Goal: Task Accomplishment & Management: Complete application form

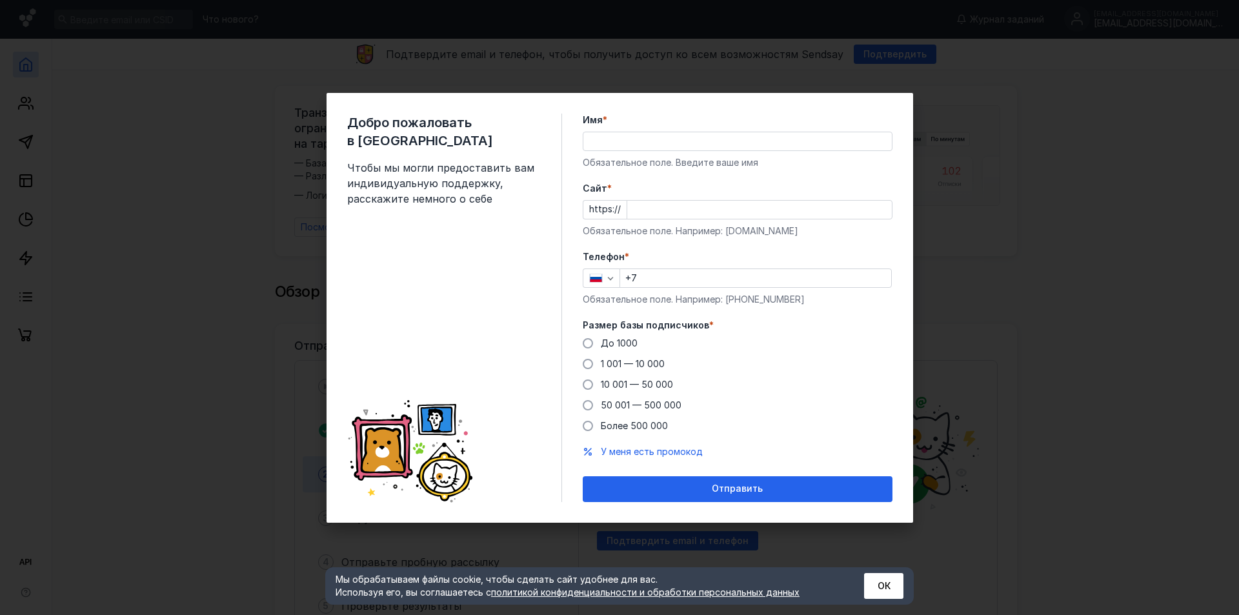
click at [621, 341] on span "До 1000" at bounding box center [619, 342] width 37 height 11
click at [0, 0] on input "До 1000" at bounding box center [0, 0] width 0 height 0
click at [634, 146] on input "Имя *" at bounding box center [737, 141] width 308 height 18
type input "[PERSON_NAME]"
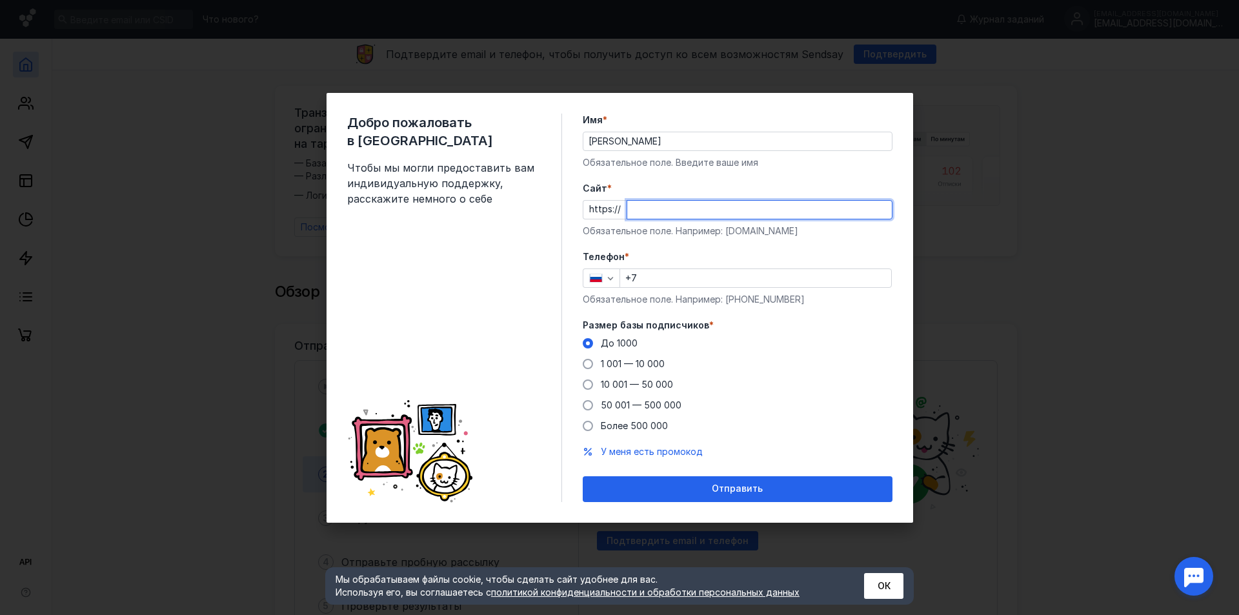
click at [648, 201] on input "Cайт *" at bounding box center [759, 210] width 264 height 18
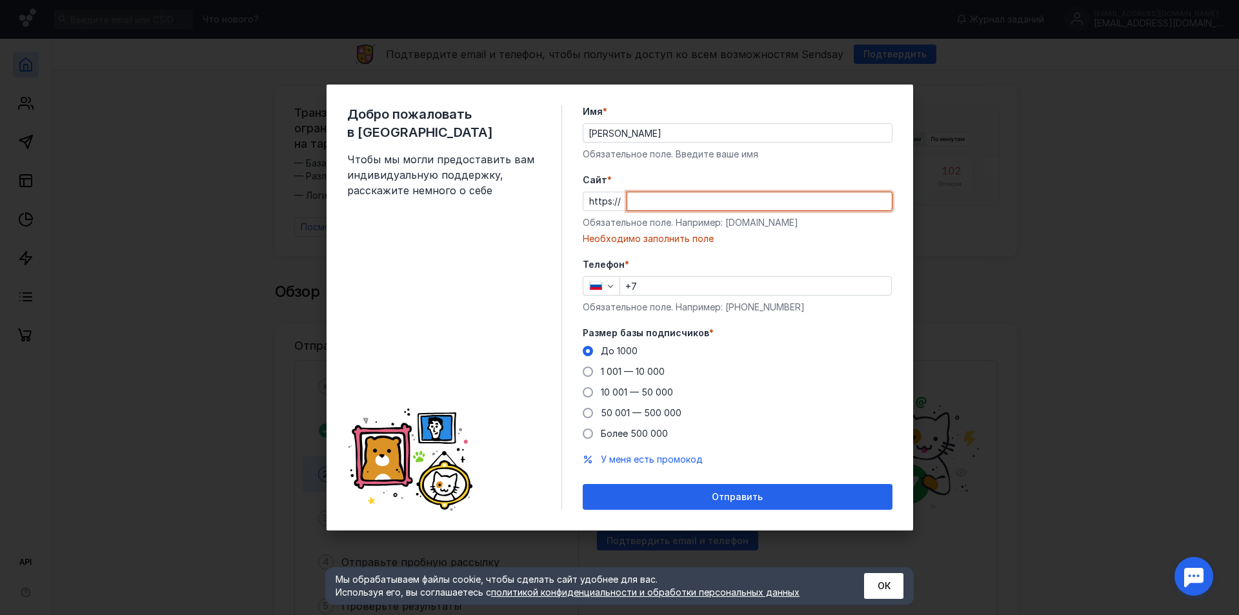
paste input "[DOMAIN_NAME][URL]"
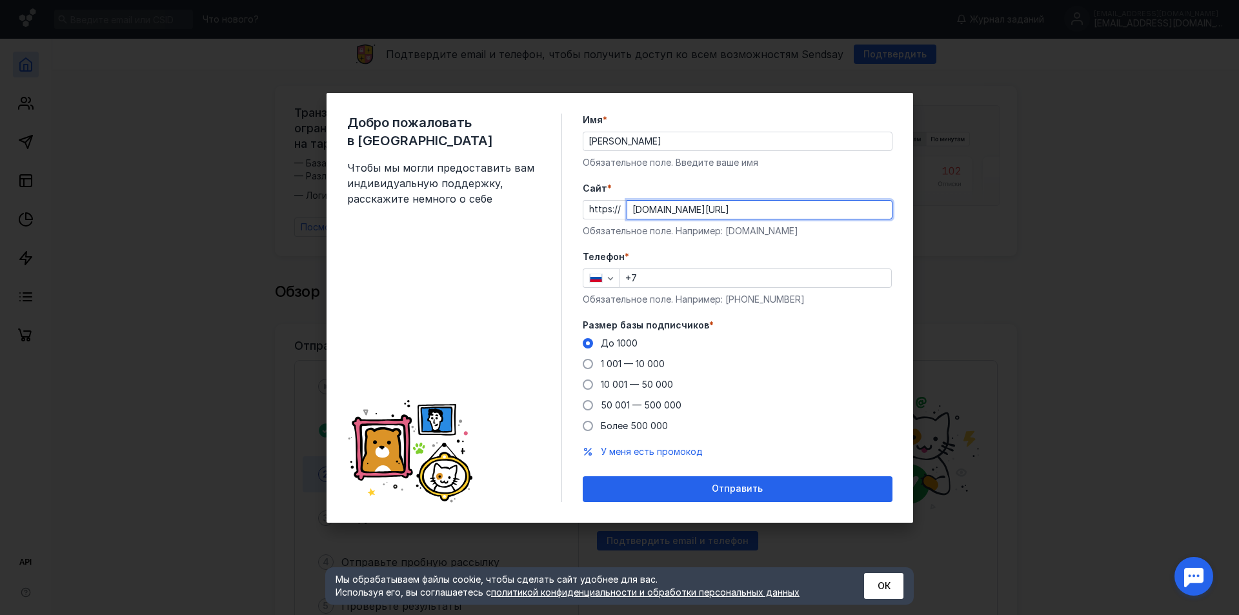
type input "[DOMAIN_NAME][URL]"
click at [648, 270] on input "+7" at bounding box center [755, 278] width 271 height 18
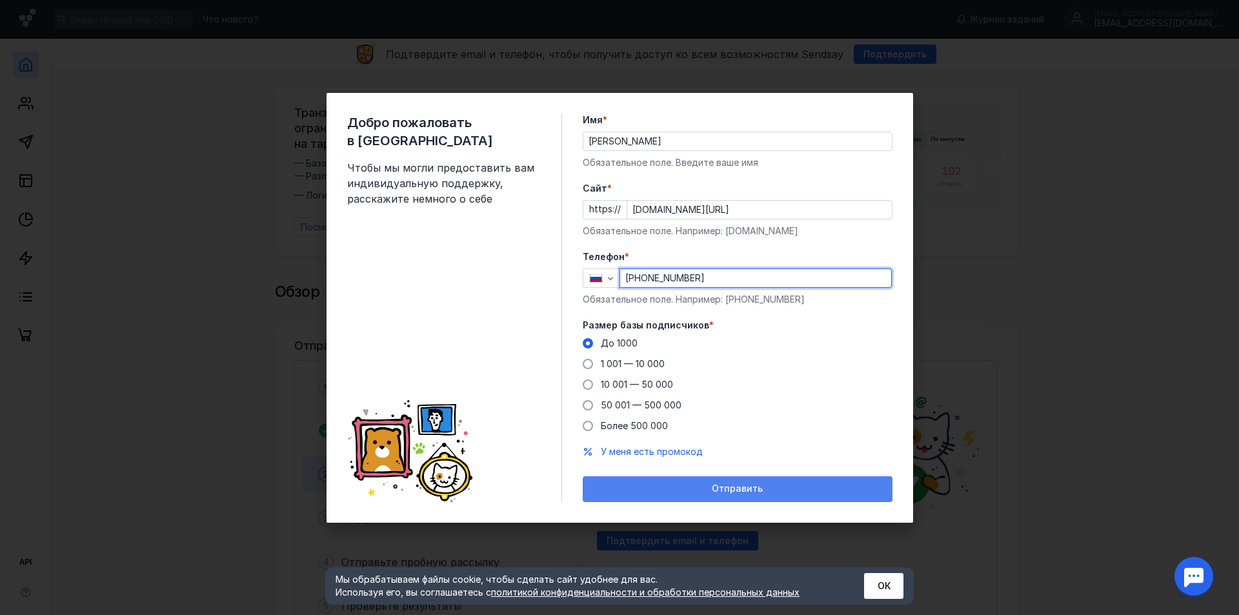
type input "[PHONE_NUMBER]"
click at [681, 491] on div "Отправить" at bounding box center [737, 488] width 297 height 11
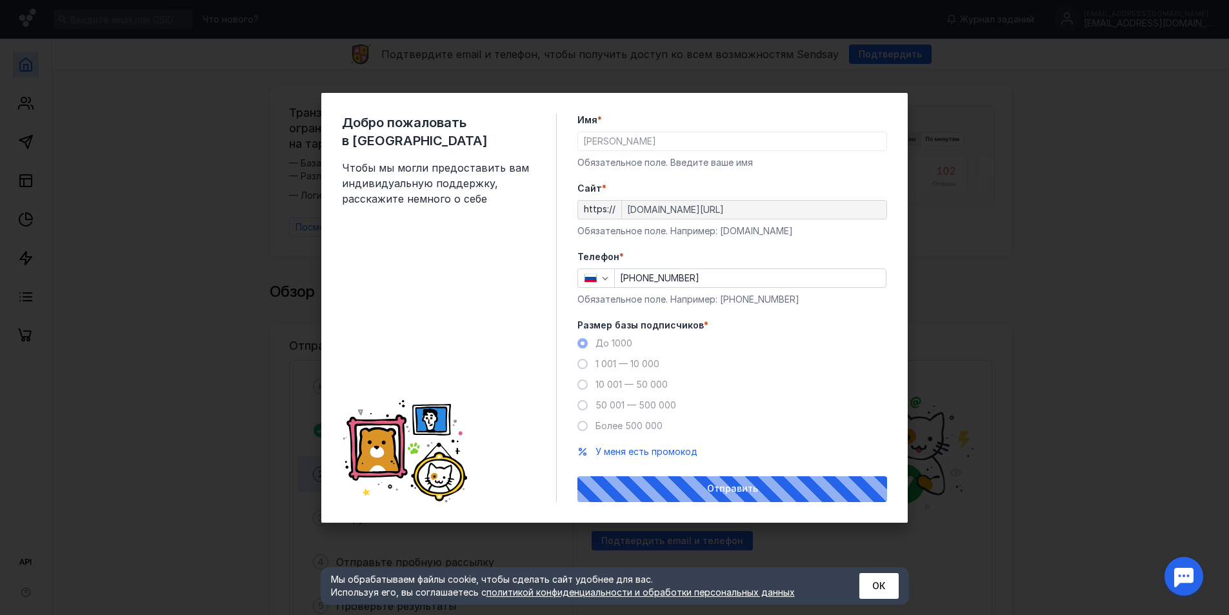
click at [430, 160] on span "Чтобы мы могли предоставить вам индивидуальную поддержку, расскажите немного о …" at bounding box center [439, 183] width 194 height 46
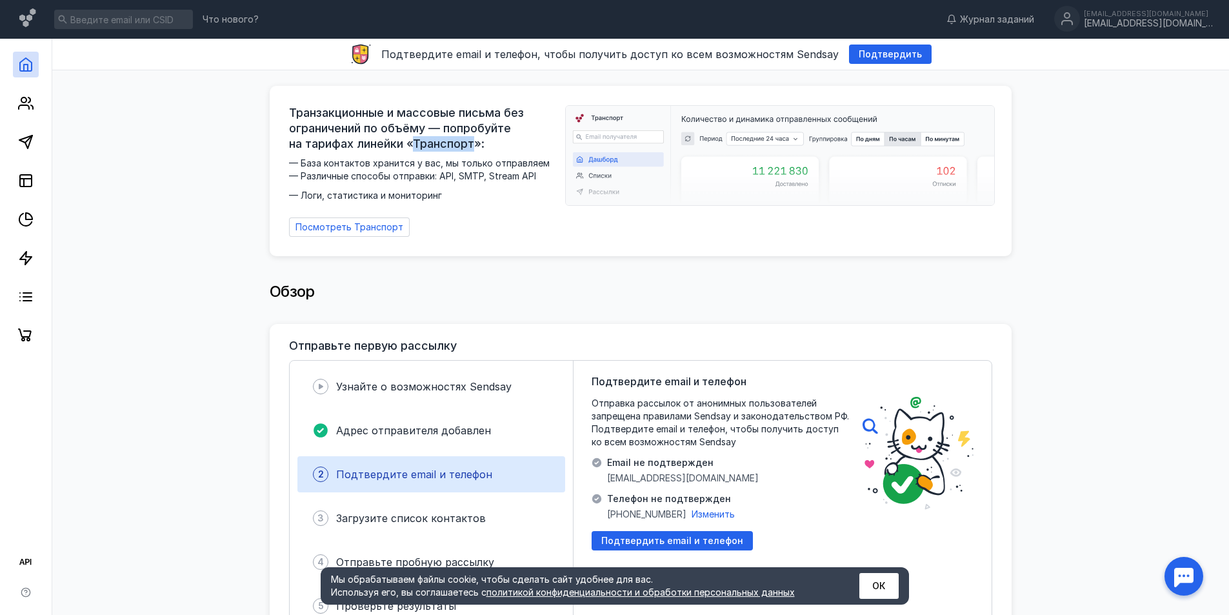
drag, startPoint x: 430, startPoint y: 147, endPoint x: 456, endPoint y: 145, distance: 25.9
click at [456, 145] on span "Транзакционные и массовые письма без ограничений по объёму — попробуйте на тари…" at bounding box center [423, 128] width 268 height 46
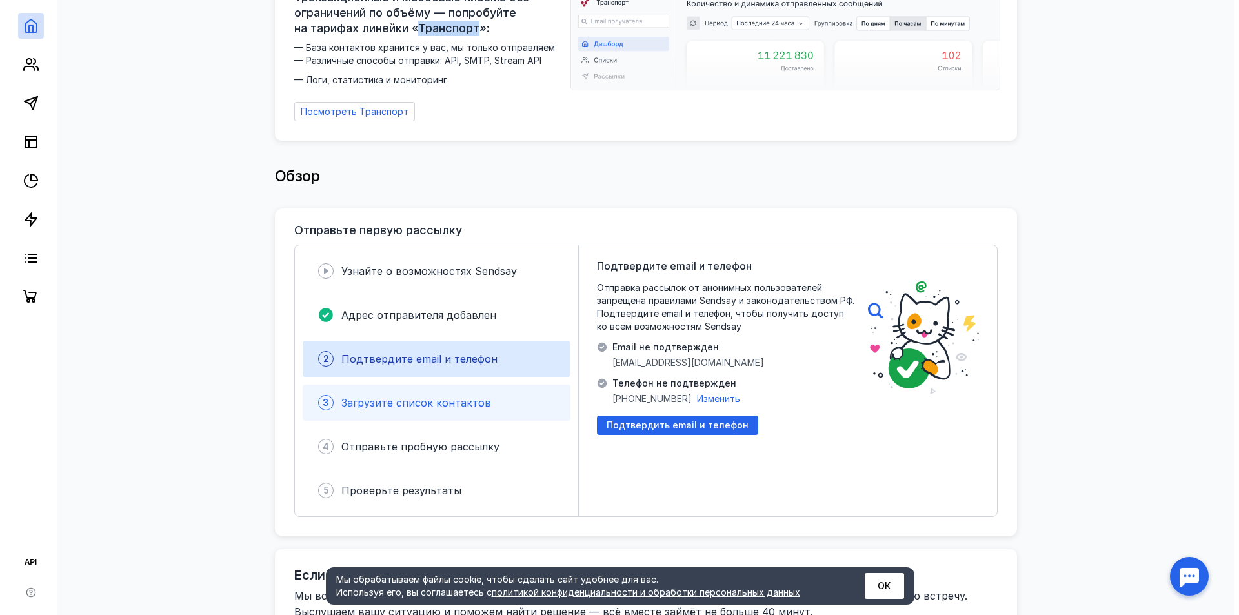
scroll to position [129, 0]
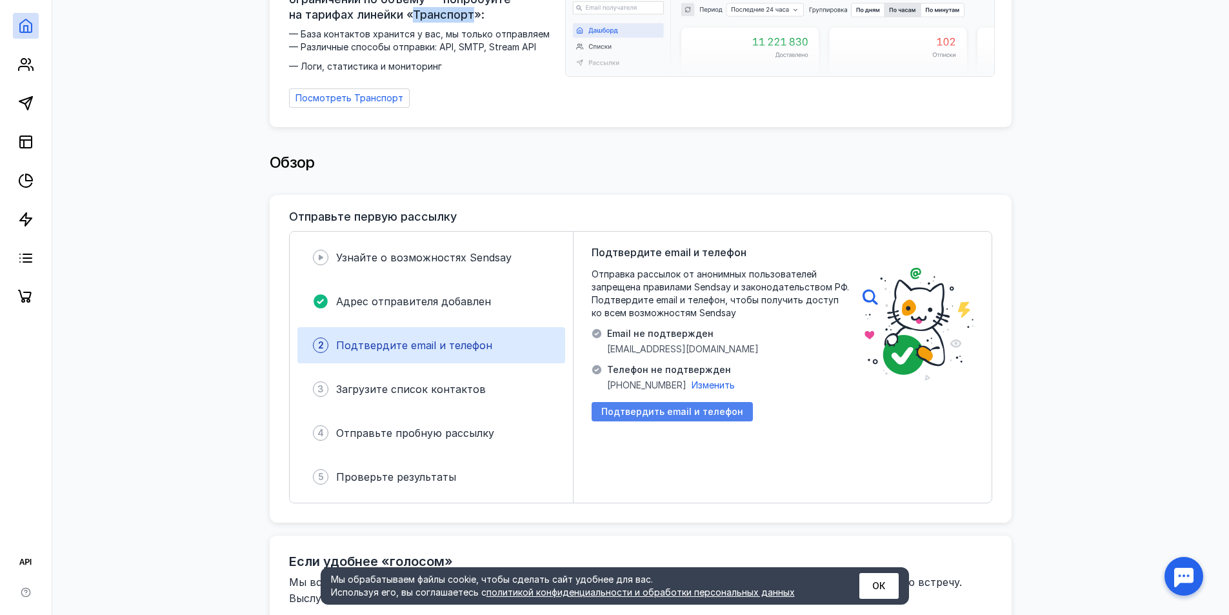
click at [658, 406] on span "Подтвердить email и телефон" at bounding box center [672, 411] width 142 height 11
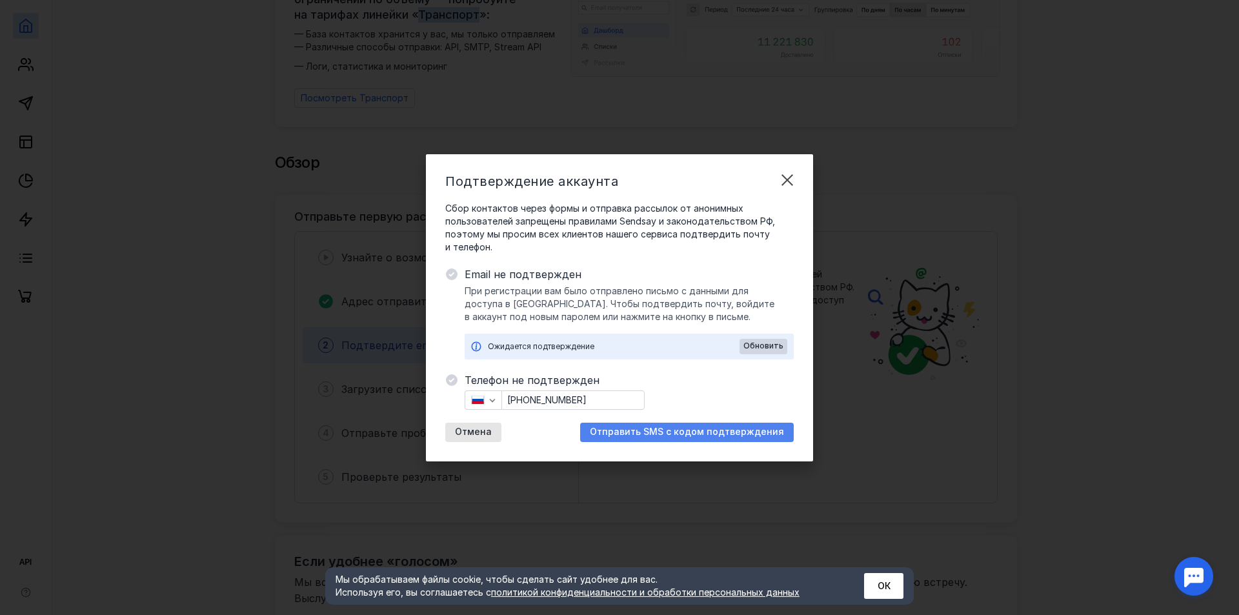
click at [691, 435] on span "Отправить SMS с кодом подтверждения" at bounding box center [687, 431] width 194 height 11
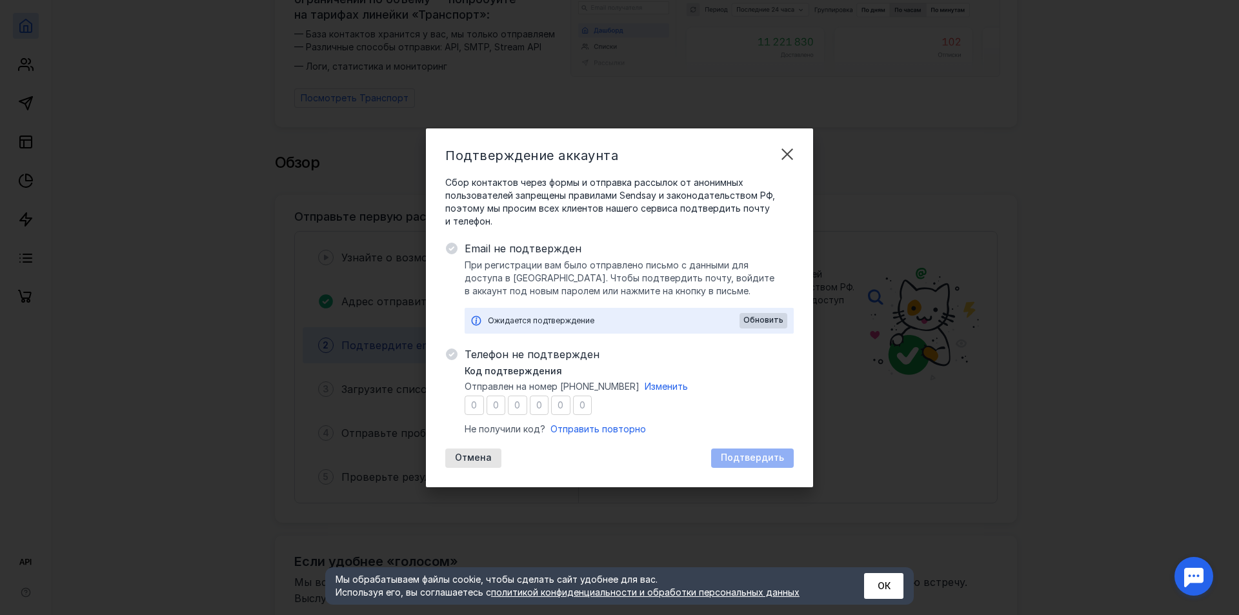
type input "8"
type input "5"
type input "3"
type input "9"
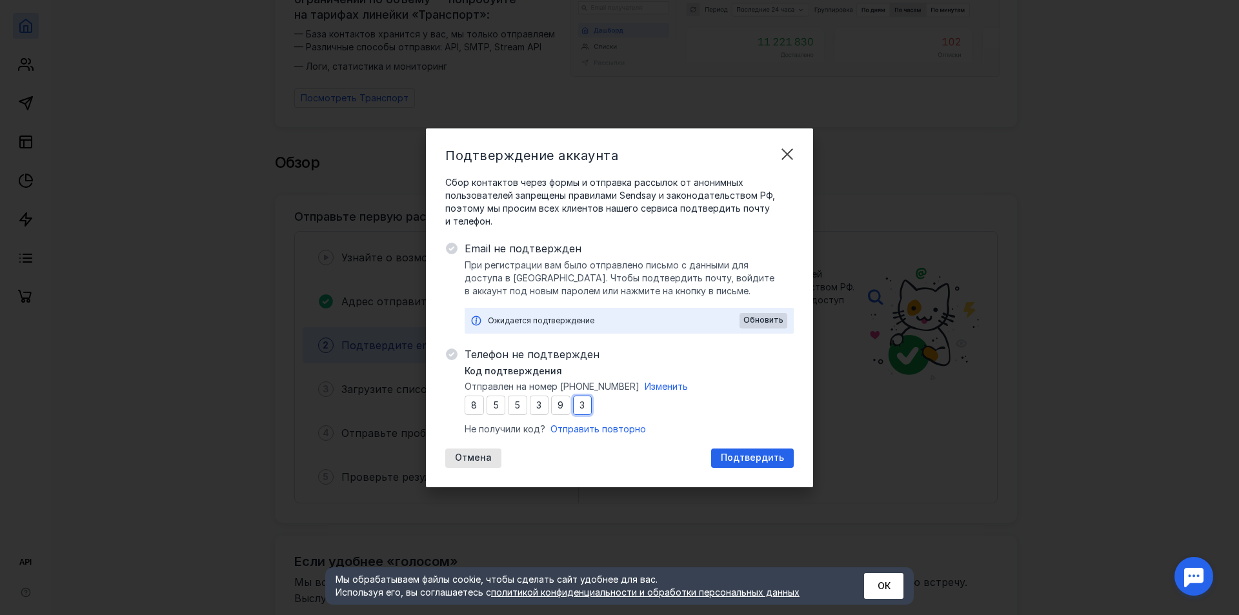
type input "3"
click at [724, 457] on span "Подтвердить" at bounding box center [752, 457] width 63 height 11
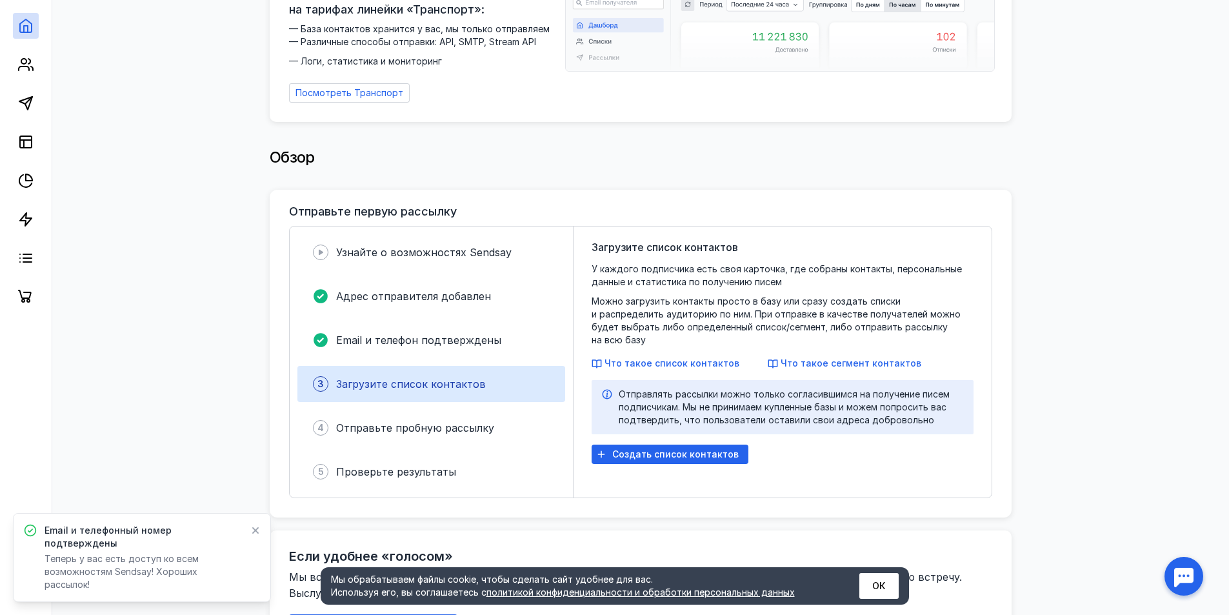
click at [435, 379] on span "Загрузите список контактов" at bounding box center [411, 383] width 150 height 13
click at [599, 263] on span "У каждого подписчика есть своя карточка, где собраны контакты, персональные дан…" at bounding box center [783, 305] width 382 height 84
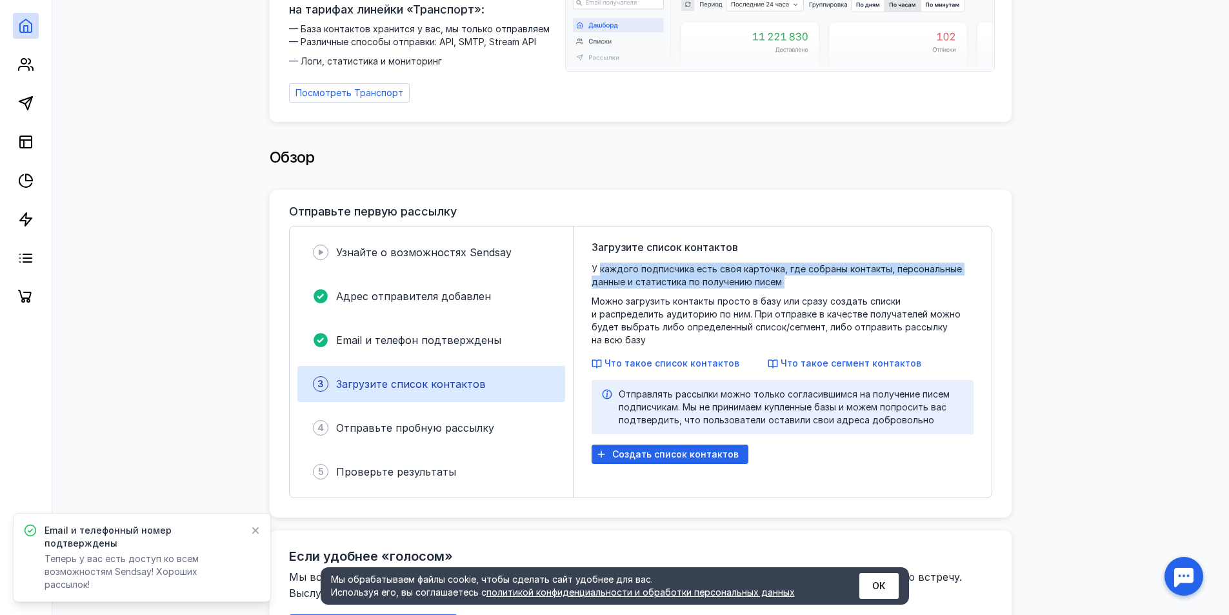
drag, startPoint x: 599, startPoint y: 262, endPoint x: 777, endPoint y: 279, distance: 178.8
click at [777, 279] on span "У каждого подписчика есть своя карточка, где собраны контакты, персональные дан…" at bounding box center [783, 305] width 382 height 84
click at [670, 444] on div "Создать список контактов" at bounding box center [670, 453] width 157 height 19
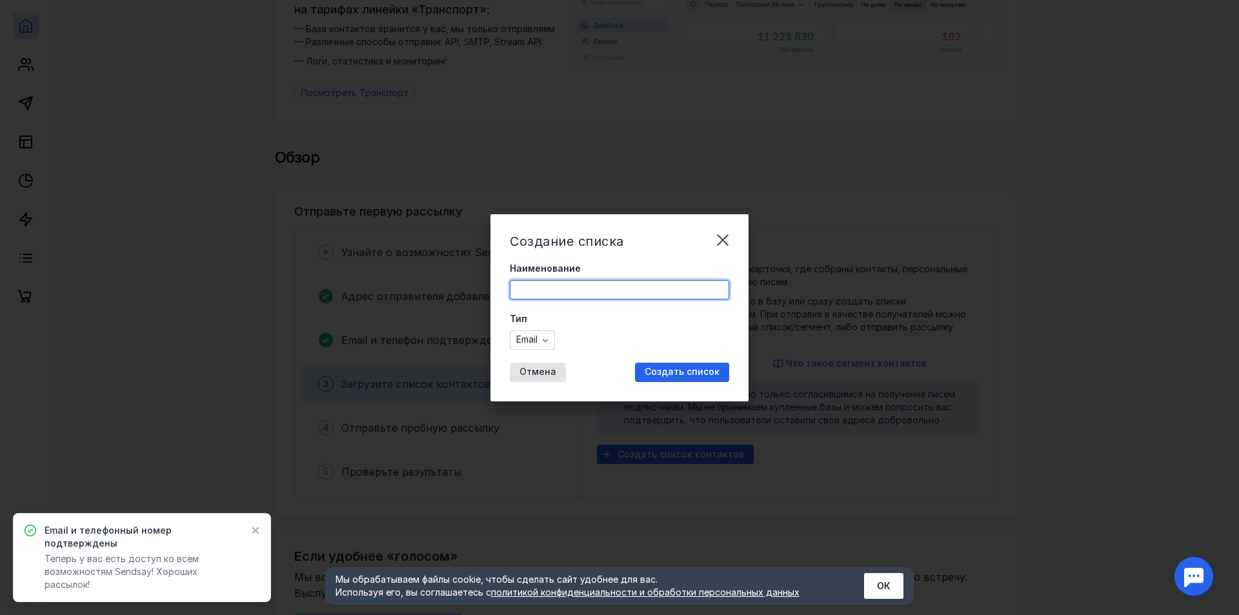
click at [545, 288] on input "Наименование" at bounding box center [619, 290] width 218 height 18
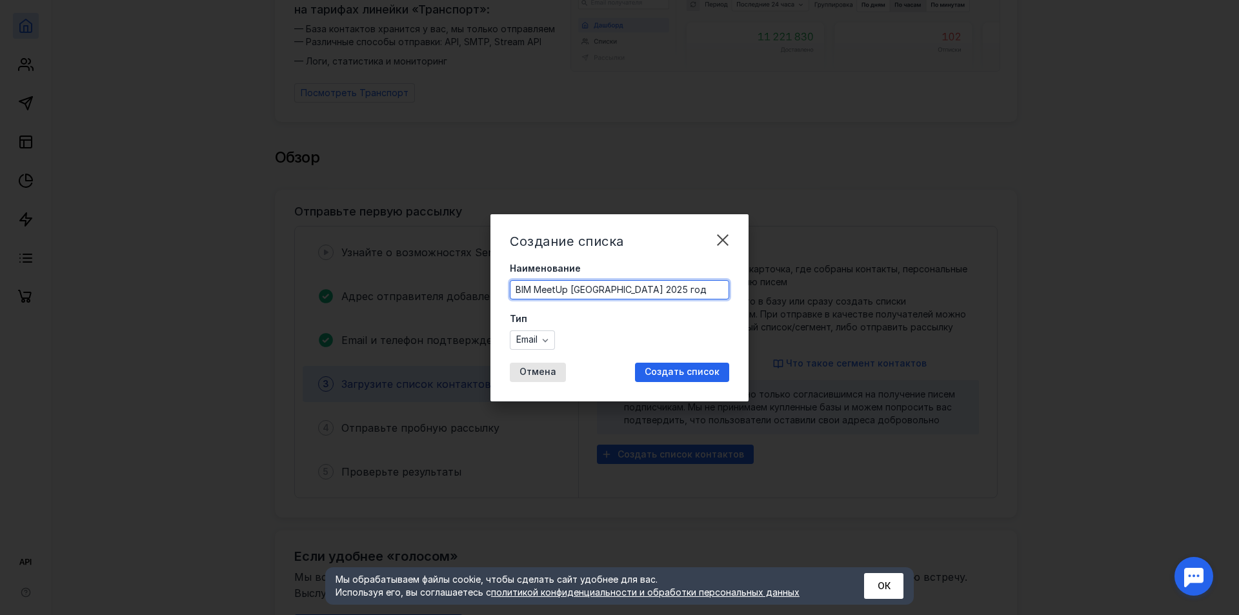
click at [637, 286] on input "BIM MeetUp [GEOGRAPHIC_DATA] 2025 год" at bounding box center [619, 290] width 218 height 18
click at [718, 292] on input "BIM MeetUp [GEOGRAPHIC_DATA] [DATE]" at bounding box center [619, 290] width 218 height 18
type input "BIM MeetUp [GEOGRAPHIC_DATA] [DATE]"
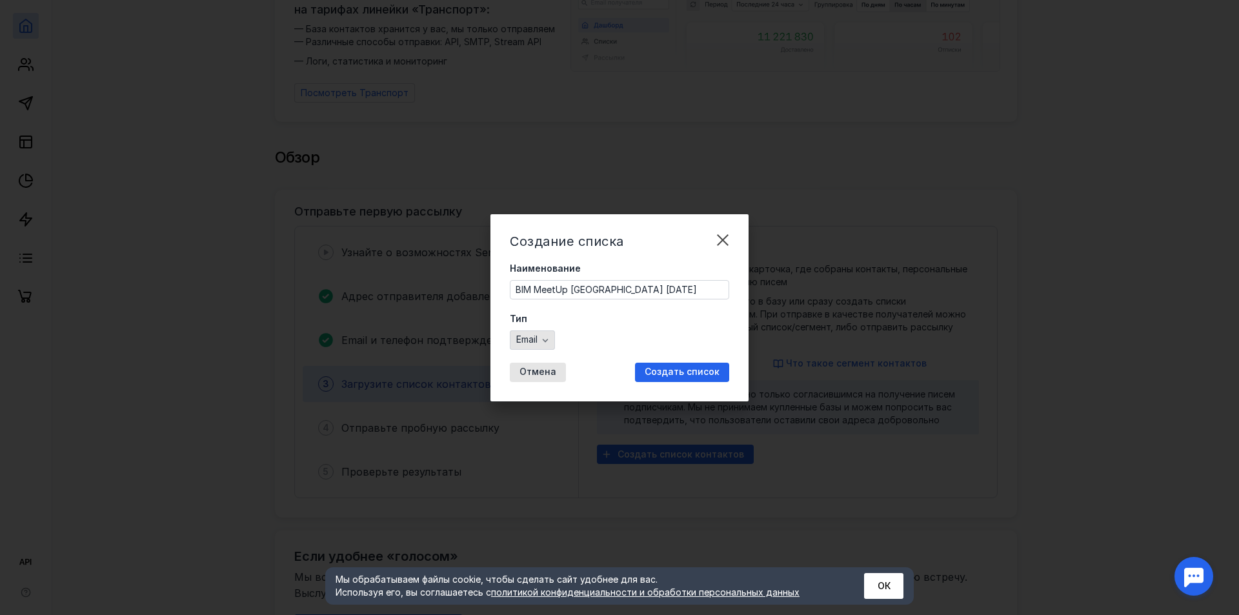
click at [537, 335] on span "Email" at bounding box center [526, 339] width 21 height 11
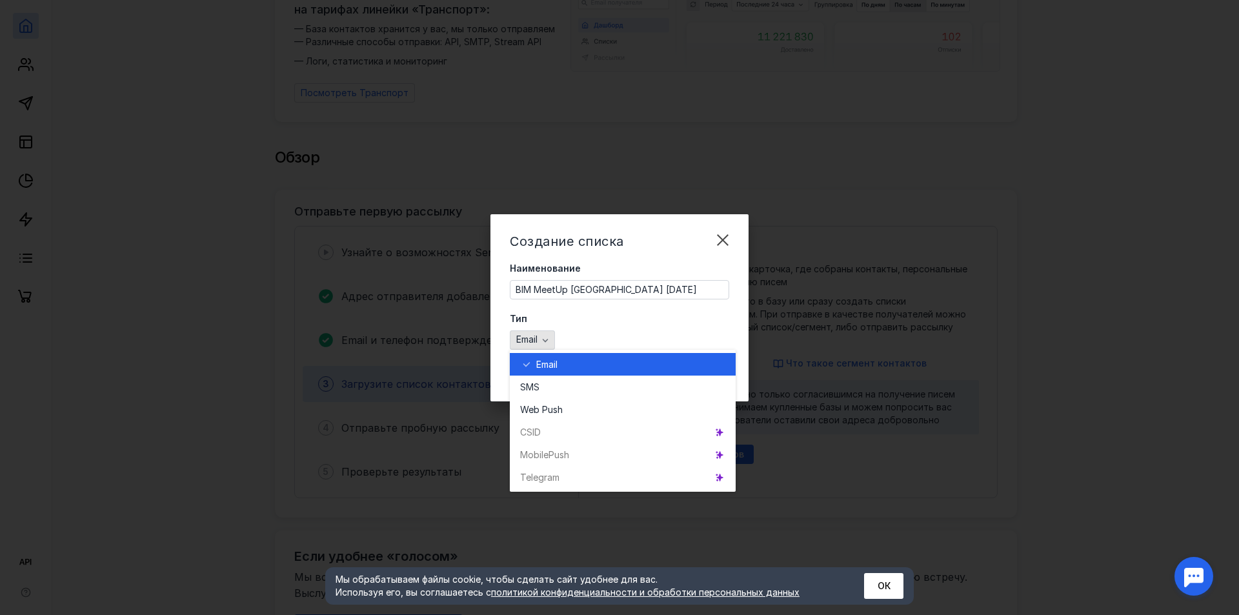
click at [537, 335] on span "Email" at bounding box center [526, 339] width 21 height 11
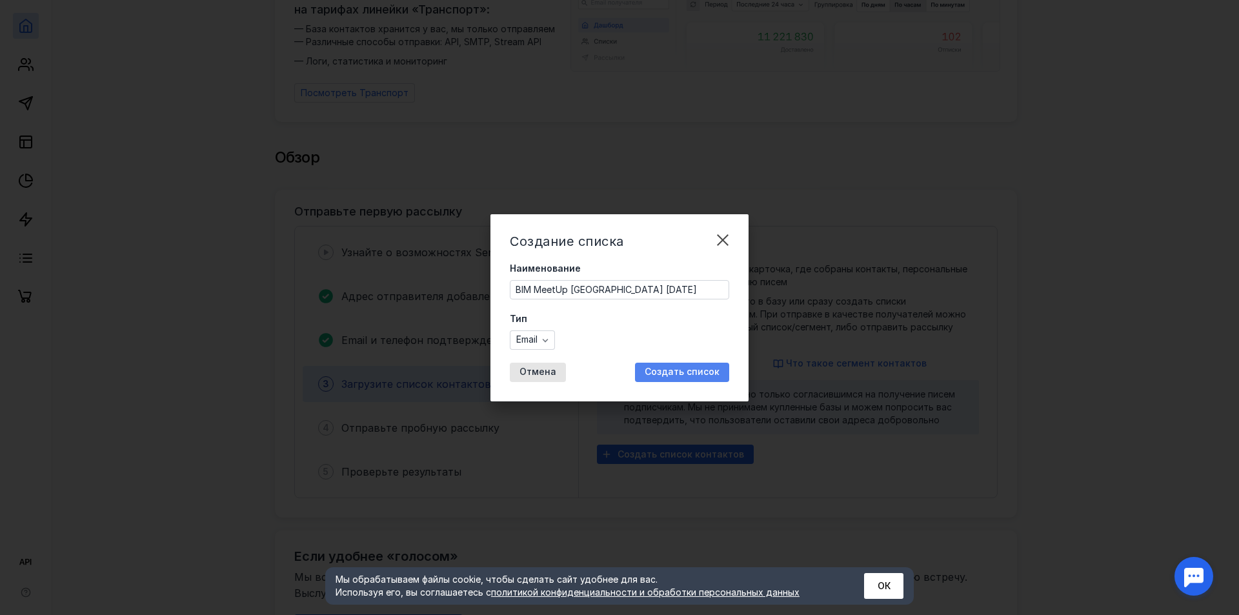
click at [657, 370] on span "Создать список" at bounding box center [681, 371] width 75 height 11
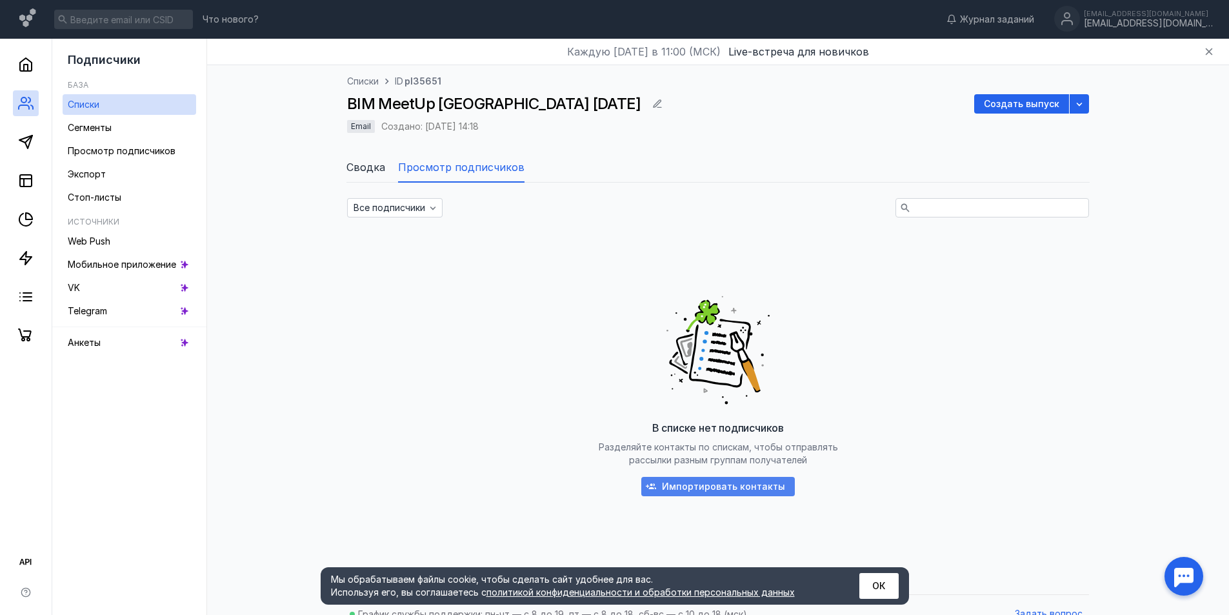
click at [702, 486] on span "Импортировать контакты" at bounding box center [723, 486] width 123 height 11
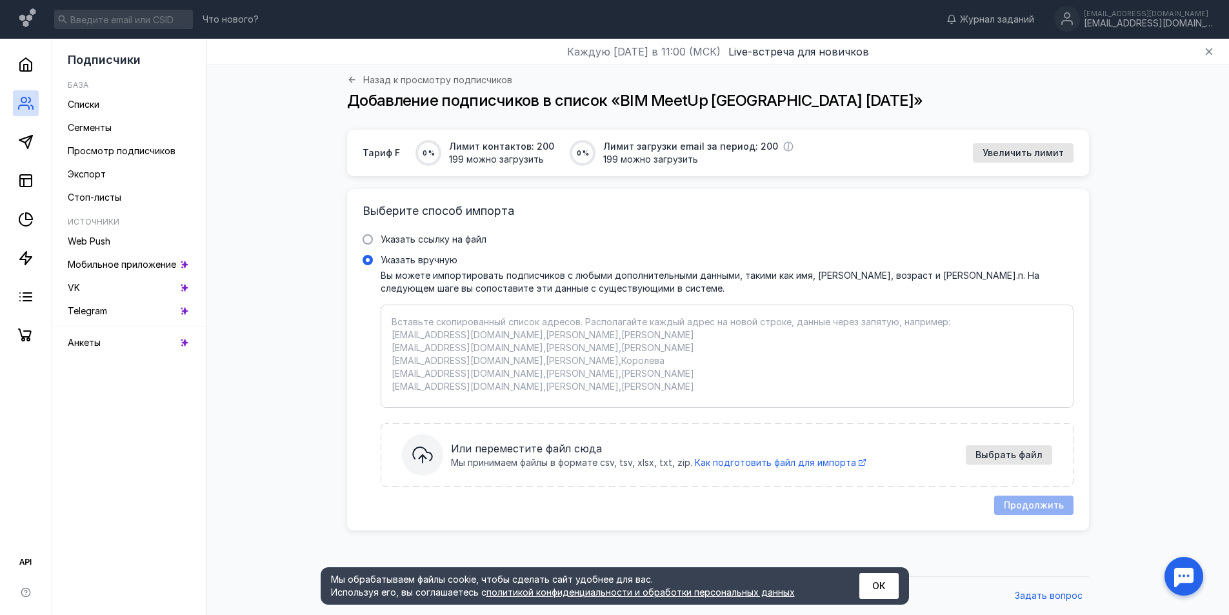
click at [496, 326] on textarea "Указать вручную Вы можете импортировать подписчиков с любыми дополнительными да…" at bounding box center [727, 355] width 671 height 81
click at [417, 326] on textarea "Указать вручную Вы можете импортировать подписчиков с любыми дополнительными да…" at bounding box center [727, 355] width 671 height 81
paste textarea "[EMAIL_ADDRESS][DOMAIN_NAME] [DOMAIN_NAME][EMAIL_ADDRESS][DOMAIN_NAME] [EMAIL_A…"
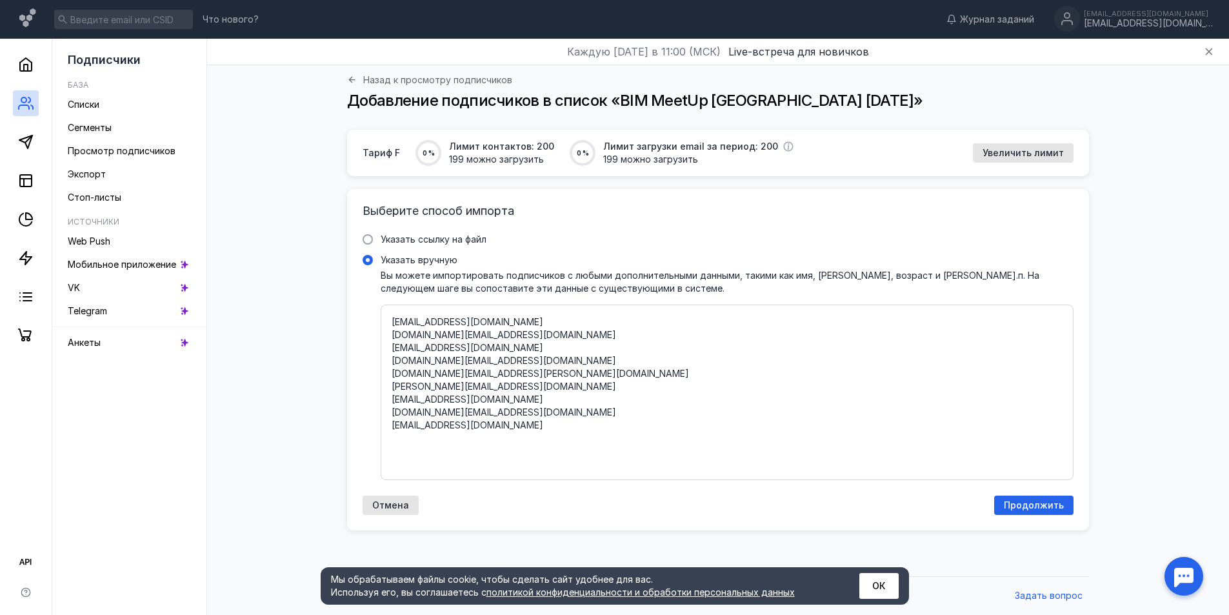
click at [449, 321] on textarea "[EMAIL_ADDRESS][DOMAIN_NAME] [DOMAIN_NAME][EMAIL_ADDRESS][DOMAIN_NAME] [EMAIL_A…" at bounding box center [727, 392] width 671 height 154
paste textarea "[PERSON_NAME] [PERSON_NAME] [PERSON_NAME] [PERSON_NAME] [PERSON_NAME] [PERSON_N…"
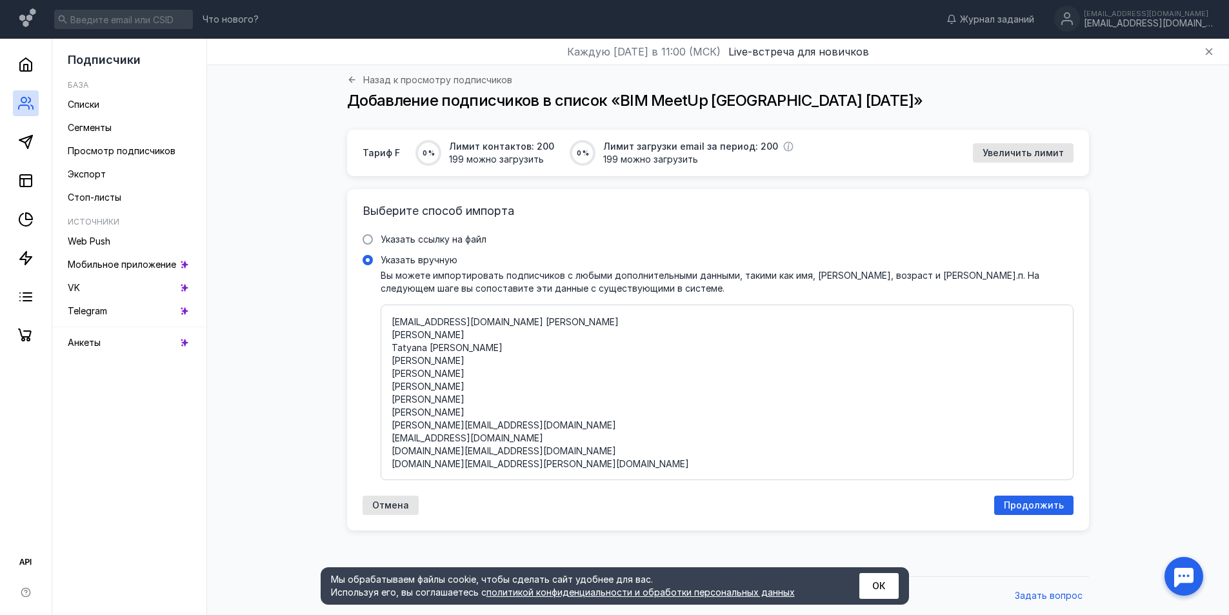
click at [453, 322] on textarea "[EMAIL_ADDRESS][DOMAIN_NAME] [PERSON_NAME] [PERSON_NAME] Tatyana [PERSON_NAME] …" at bounding box center [727, 392] width 671 height 154
click at [412, 334] on textarea "[EMAIL_ADDRESS][DOMAIN_NAME] [PERSON_NAME] [PERSON_NAME] Tatyana [PERSON_NAME] …" at bounding box center [727, 392] width 671 height 154
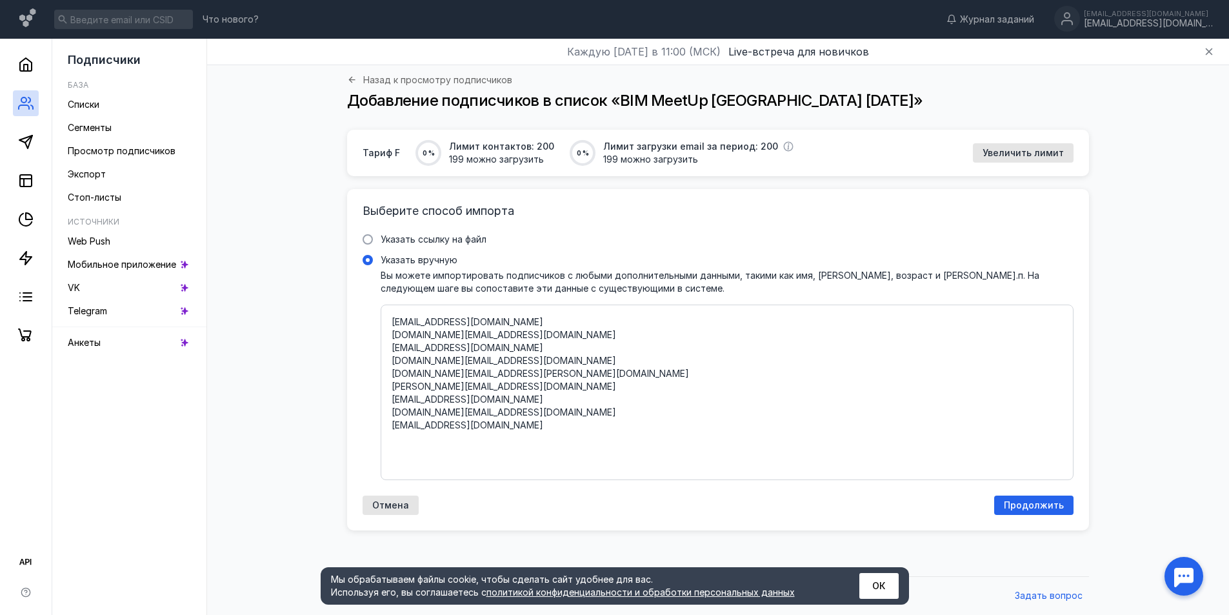
click at [436, 446] on textarea "[EMAIL_ADDRESS][DOMAIN_NAME] [DOMAIN_NAME][EMAIL_ADDRESS][DOMAIN_NAME] [EMAIL_A…" at bounding box center [727, 392] width 671 height 154
paste textarea "[PERSON_NAME] [PERSON_NAME] [PERSON_NAME] [PERSON_NAME] [PERSON_NAME] [PERSON_N…"
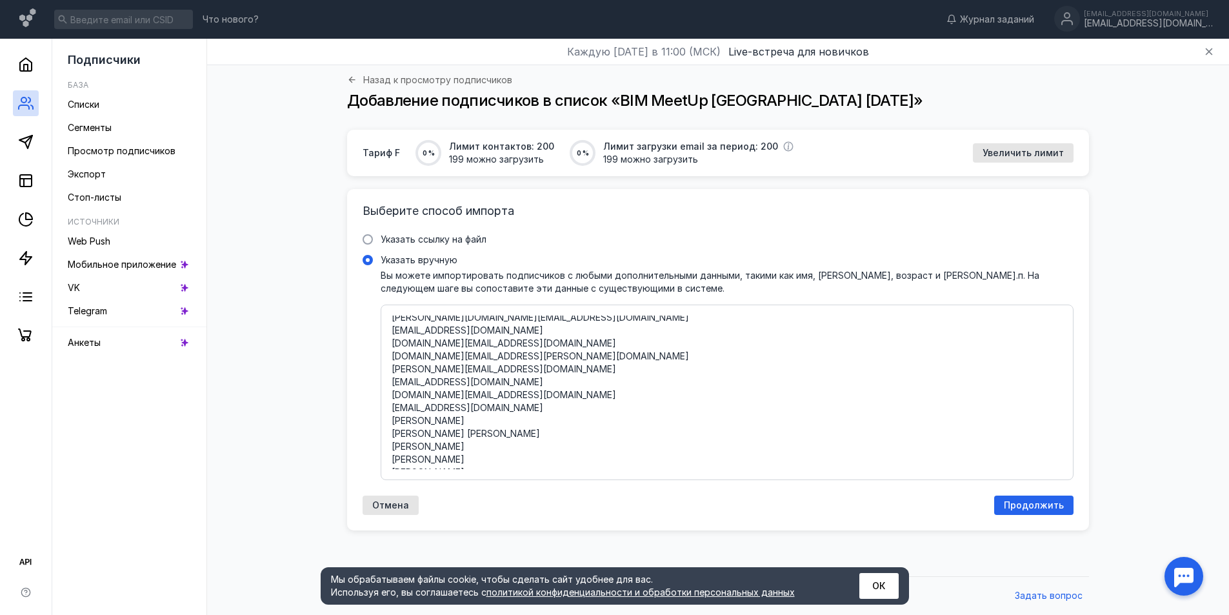
scroll to position [14, 0]
click at [406, 426] on textarea "[EMAIL_ADDRESS][DOMAIN_NAME] [PERSON_NAME][DOMAIN_NAME][EMAIL_ADDRESS][DOMAIN_N…" at bounding box center [727, 392] width 671 height 154
drag, startPoint x: 406, startPoint y: 426, endPoint x: 535, endPoint y: 428, distance: 129.0
click at [535, 428] on textarea "[EMAIL_ADDRESS][DOMAIN_NAME] [PERSON_NAME][DOMAIN_NAME][EMAIL_ADDRESS][DOMAIN_N…" at bounding box center [727, 392] width 671 height 154
click at [501, 412] on textarea "[EMAIL_ADDRESS][DOMAIN_NAME] [PERSON_NAME][DOMAIN_NAME][EMAIL_ADDRESS][DOMAIN_N…" at bounding box center [727, 392] width 671 height 154
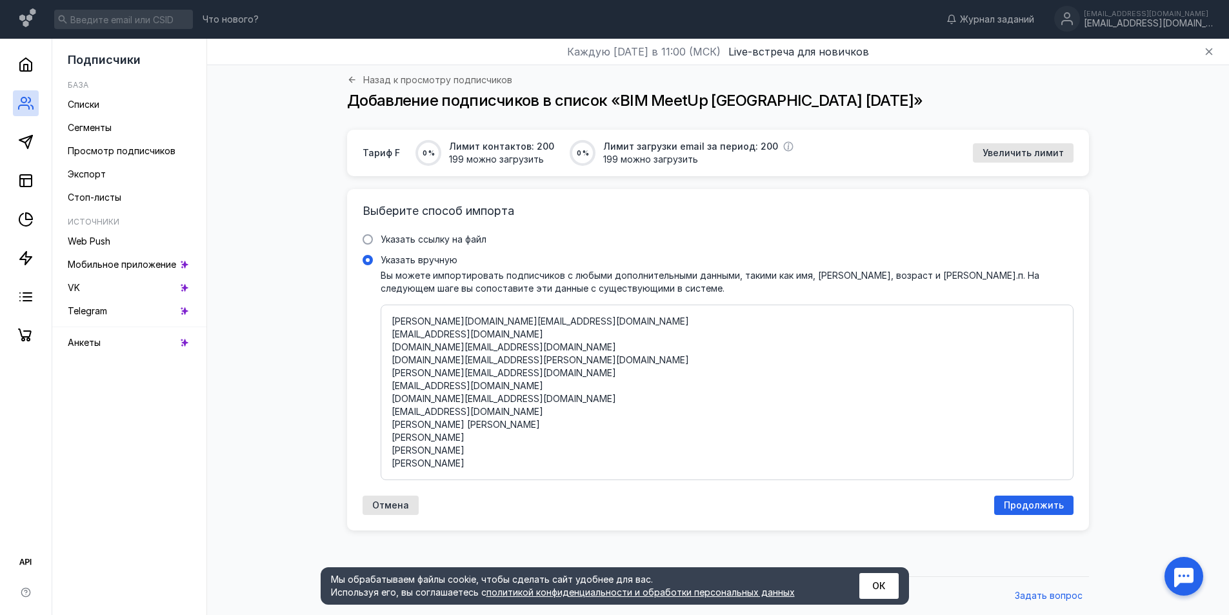
paste textarea "[PERSON_NAME]"
click at [410, 437] on textarea "[EMAIL_ADDRESS][DOMAIN_NAME] [PERSON_NAME][DOMAIN_NAME][EMAIL_ADDRESS][DOMAIN_N…" at bounding box center [727, 392] width 671 height 154
drag, startPoint x: 410, startPoint y: 437, endPoint x: 512, endPoint y: 437, distance: 101.9
click at [512, 437] on textarea "[EMAIL_ADDRESS][DOMAIN_NAME] [PERSON_NAME][DOMAIN_NAME][EMAIL_ADDRESS][DOMAIN_N…" at bounding box center [727, 392] width 671 height 154
click at [539, 402] on textarea "[EMAIL_ADDRESS][DOMAIN_NAME] [PERSON_NAME][DOMAIN_NAME][EMAIL_ADDRESS][DOMAIN_N…" at bounding box center [727, 392] width 671 height 154
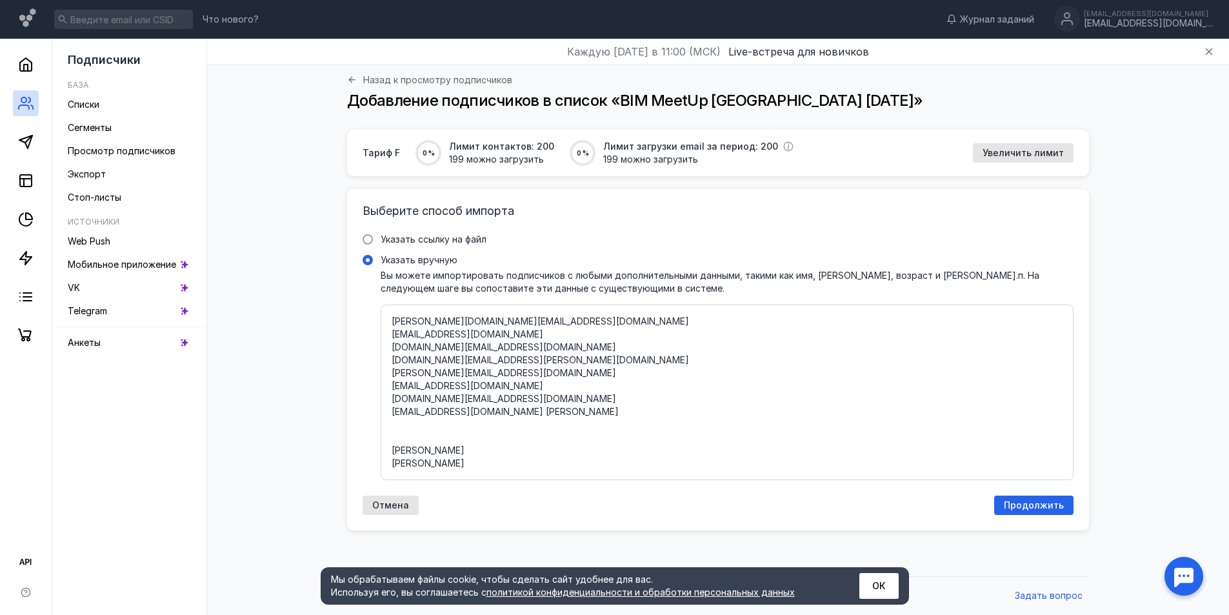
paste textarea "[PERSON_NAME]"
click at [405, 452] on textarea "[EMAIL_ADDRESS][DOMAIN_NAME] [PERSON_NAME][DOMAIN_NAME][EMAIL_ADDRESS][DOMAIN_N…" at bounding box center [727, 392] width 671 height 154
drag, startPoint x: 405, startPoint y: 452, endPoint x: 445, endPoint y: 452, distance: 40.0
click at [445, 452] on textarea "[EMAIL_ADDRESS][DOMAIN_NAME] [PERSON_NAME][DOMAIN_NAME][EMAIL_ADDRESS][DOMAIN_N…" at bounding box center [727, 392] width 671 height 154
click at [500, 389] on textarea "[EMAIL_ADDRESS][DOMAIN_NAME] [PERSON_NAME][DOMAIN_NAME][EMAIL_ADDRESS][DOMAIN_N…" at bounding box center [727, 392] width 671 height 154
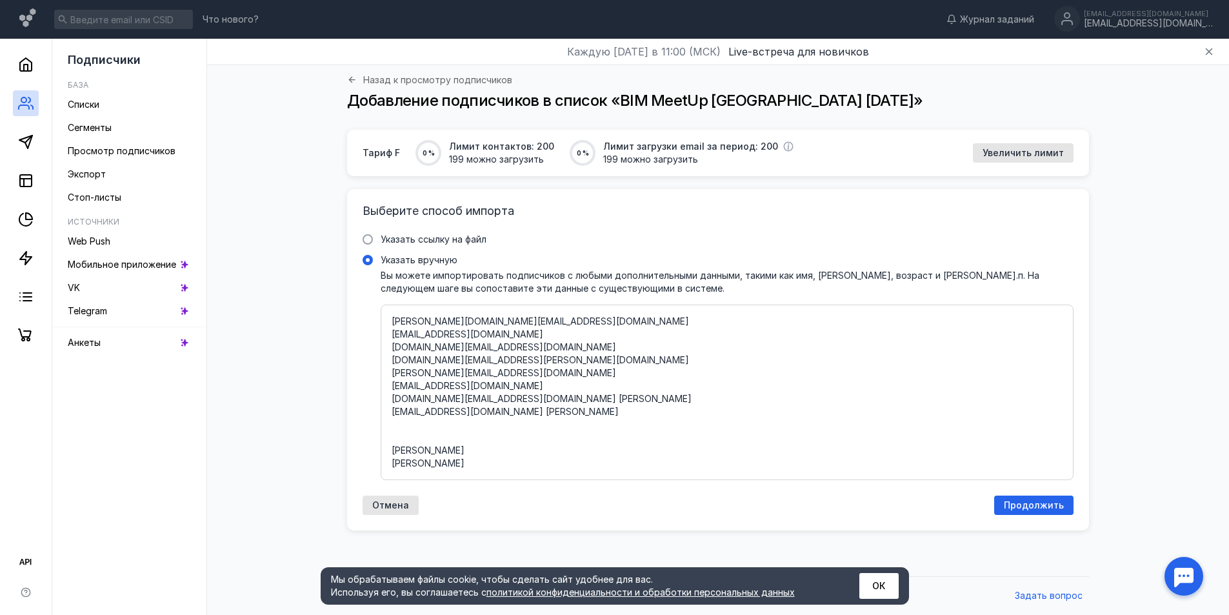
paste textarea "[PERSON_NAME]"
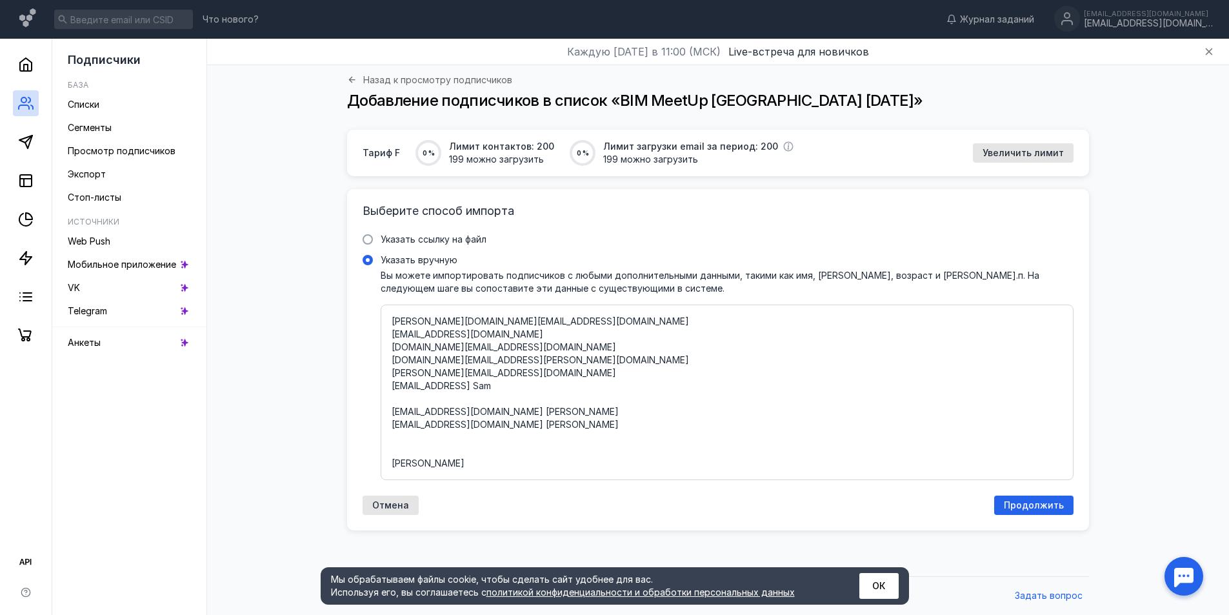
click at [483, 385] on textarea "[EMAIL_ADDRESS][DOMAIN_NAME] [PERSON_NAME][DOMAIN_NAME][EMAIL_ADDRESS][DOMAIN_N…" at bounding box center [727, 392] width 671 height 154
click at [414, 462] on textarea "[EMAIL_ADDRESS][DOMAIN_NAME] [PERSON_NAME][DOMAIN_NAME][EMAIL_ADDRESS][DOMAIN_N…" at bounding box center [727, 392] width 671 height 154
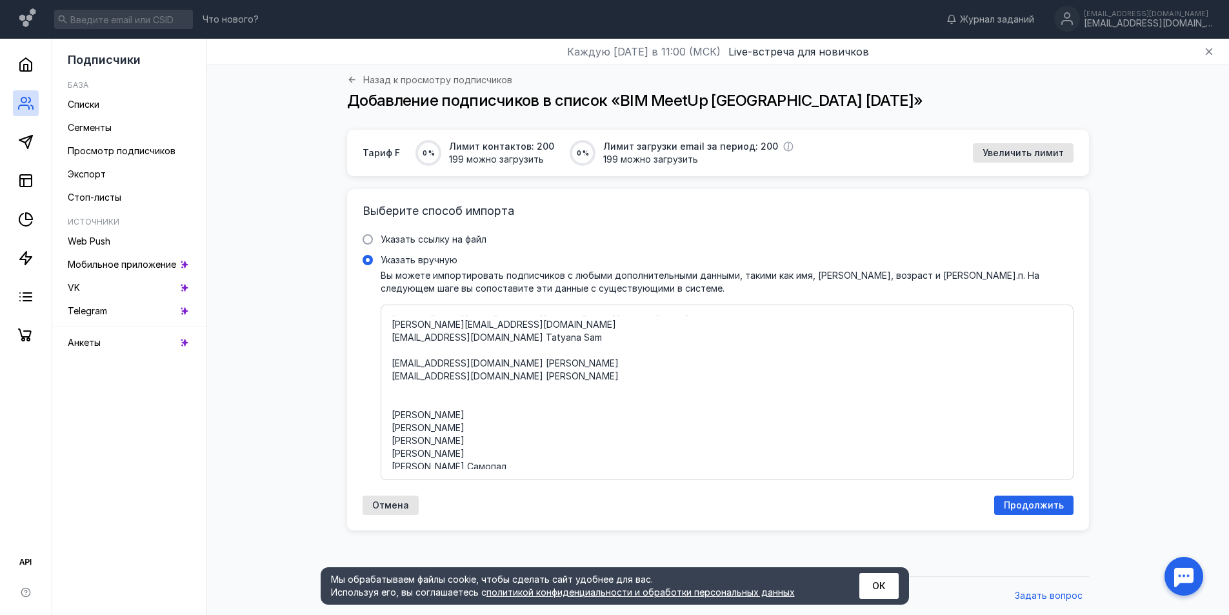
scroll to position [79, 0]
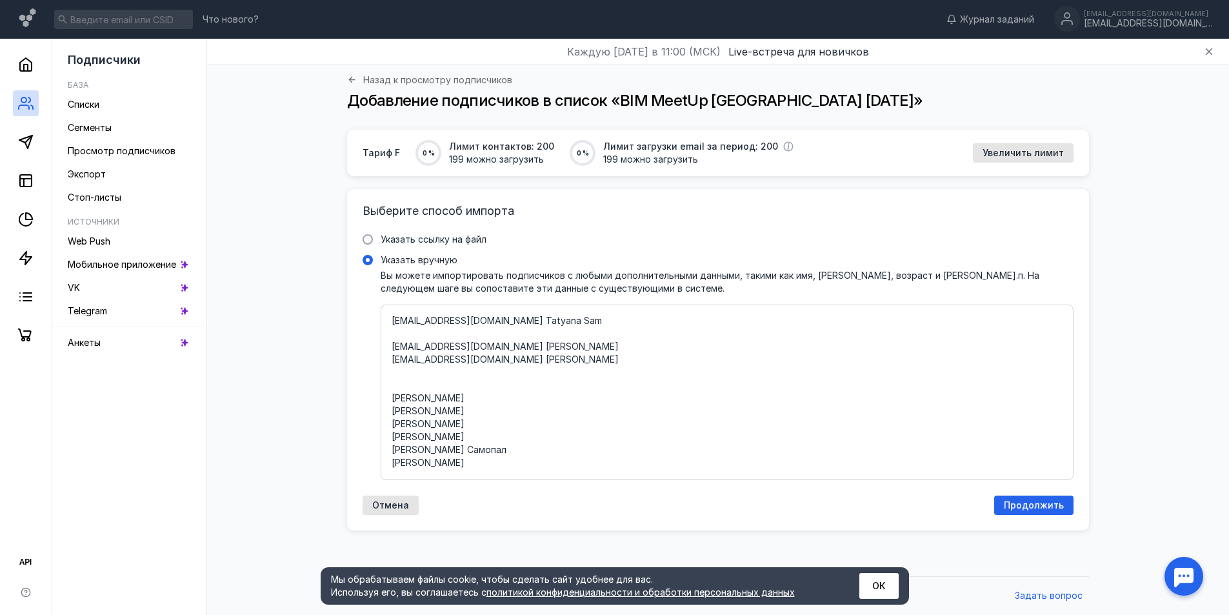
drag, startPoint x: 414, startPoint y: 462, endPoint x: 479, endPoint y: 394, distance: 93.5
click at [479, 394] on textarea "[EMAIL_ADDRESS][DOMAIN_NAME] [PERSON_NAME][DOMAIN_NAME][EMAIL_ADDRESS][DOMAIN_N…" at bounding box center [727, 392] width 671 height 154
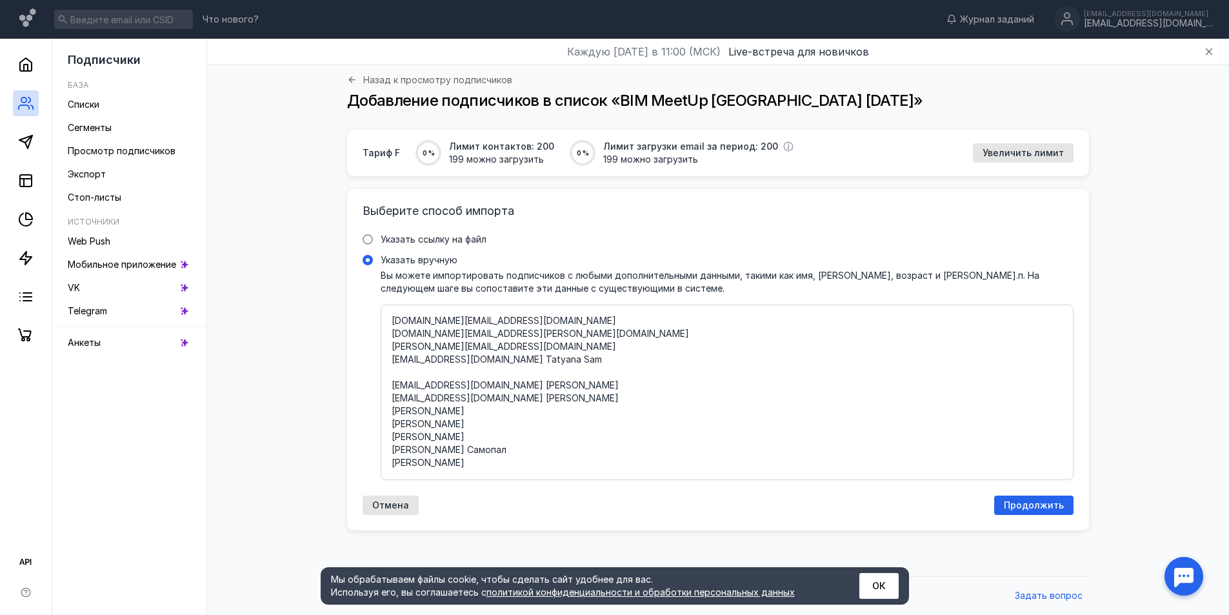
scroll to position [40, 0]
click at [486, 344] on textarea "[EMAIL_ADDRESS][DOMAIN_NAME] [PERSON_NAME][DOMAIN_NAME][EMAIL_ADDRESS][DOMAIN_N…" at bounding box center [727, 392] width 671 height 154
paste textarea "[PERSON_NAME]"
click at [483, 363] on textarea "[EMAIL_ADDRESS][DOMAIN_NAME] [PERSON_NAME][DOMAIN_NAME][EMAIL_ADDRESS][DOMAIN_N…" at bounding box center [727, 392] width 671 height 154
click at [476, 372] on textarea "[EMAIL_ADDRESS][DOMAIN_NAME] [PERSON_NAME][DOMAIN_NAME][EMAIL_ADDRESS][DOMAIN_N…" at bounding box center [727, 392] width 671 height 154
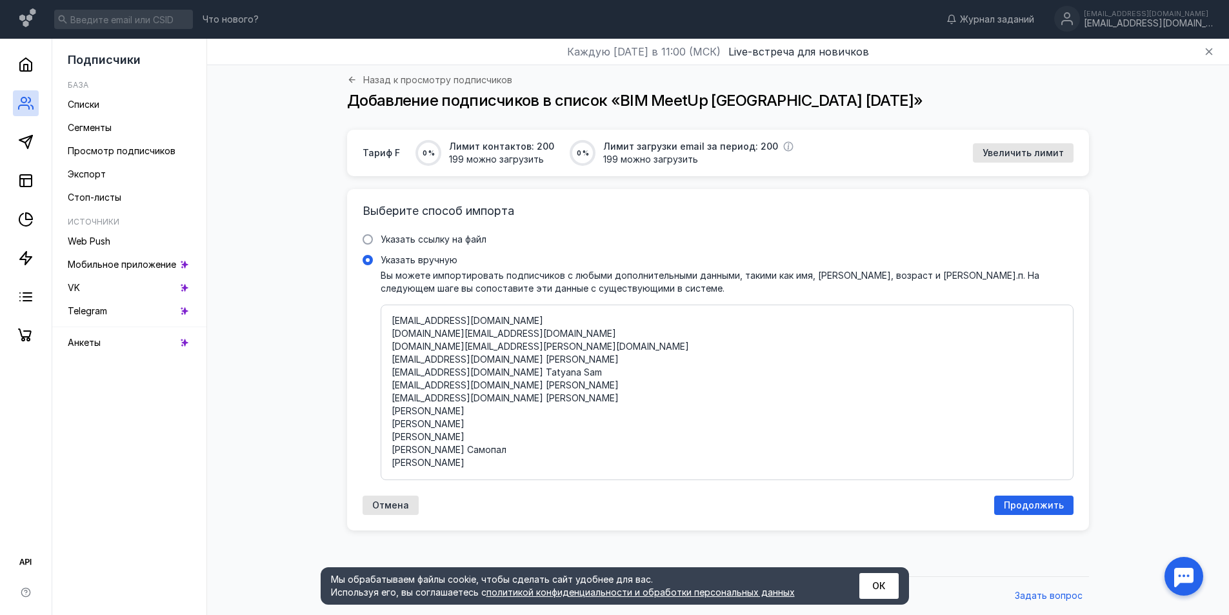
scroll to position [27, 0]
click at [406, 411] on textarea "[EMAIL_ADDRESS][DOMAIN_NAME] [PERSON_NAME][DOMAIN_NAME][EMAIL_ADDRESS][DOMAIN_N…" at bounding box center [727, 392] width 671 height 154
drag, startPoint x: 406, startPoint y: 411, endPoint x: 527, endPoint y: 414, distance: 121.3
click at [527, 414] on textarea "[EMAIL_ADDRESS][DOMAIN_NAME] [PERSON_NAME][DOMAIN_NAME][EMAIL_ADDRESS][DOMAIN_N…" at bounding box center [727, 392] width 671 height 154
click at [538, 344] on textarea "[EMAIL_ADDRESS][DOMAIN_NAME] [DOMAIN_NAME][EMAIL_ADDRESS][DOMAIN_NAME] [EMAIL_A…" at bounding box center [727, 392] width 671 height 154
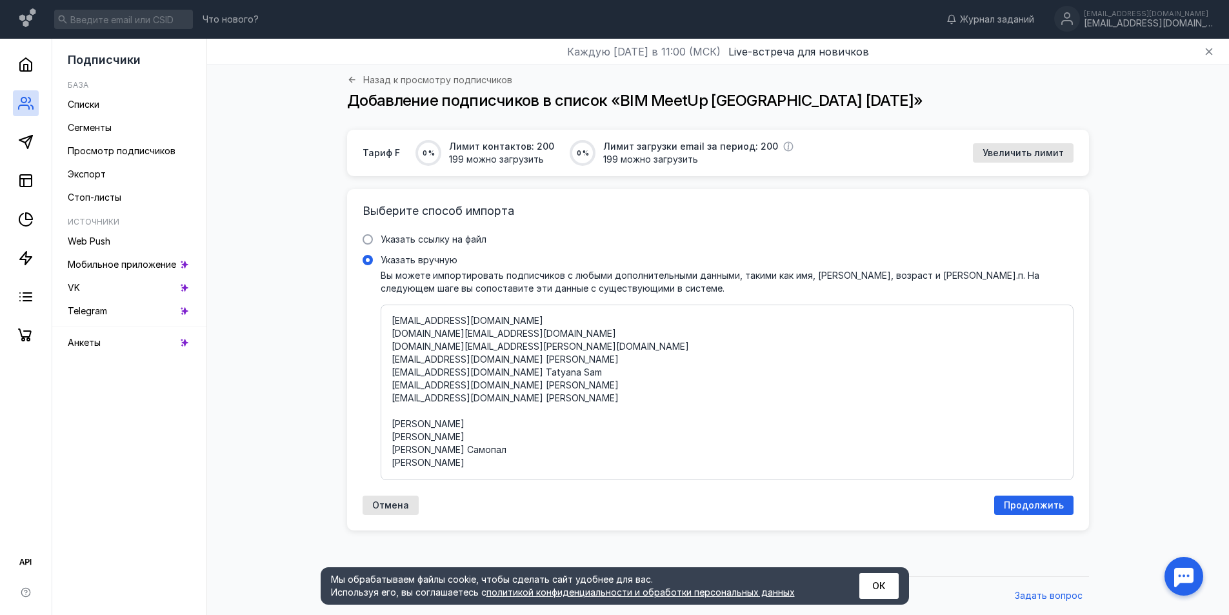
paste textarea "[PERSON_NAME]"
click at [410, 427] on textarea "[EMAIL_ADDRESS][DOMAIN_NAME] [PERSON_NAME][DOMAIN_NAME][EMAIL_ADDRESS][DOMAIN_N…" at bounding box center [727, 392] width 671 height 154
drag, startPoint x: 410, startPoint y: 427, endPoint x: 510, endPoint y: 426, distance: 100.0
click at [510, 426] on textarea "[EMAIL_ADDRESS][DOMAIN_NAME] [PERSON_NAME][DOMAIN_NAME][EMAIL_ADDRESS][DOMAIN_N…" at bounding box center [727, 392] width 671 height 154
click at [539, 332] on textarea "[EMAIL_ADDRESS][DOMAIN_NAME] [PERSON_NAME][DOMAIN_NAME][EMAIL_ADDRESS][DOMAIN_N…" at bounding box center [727, 392] width 671 height 154
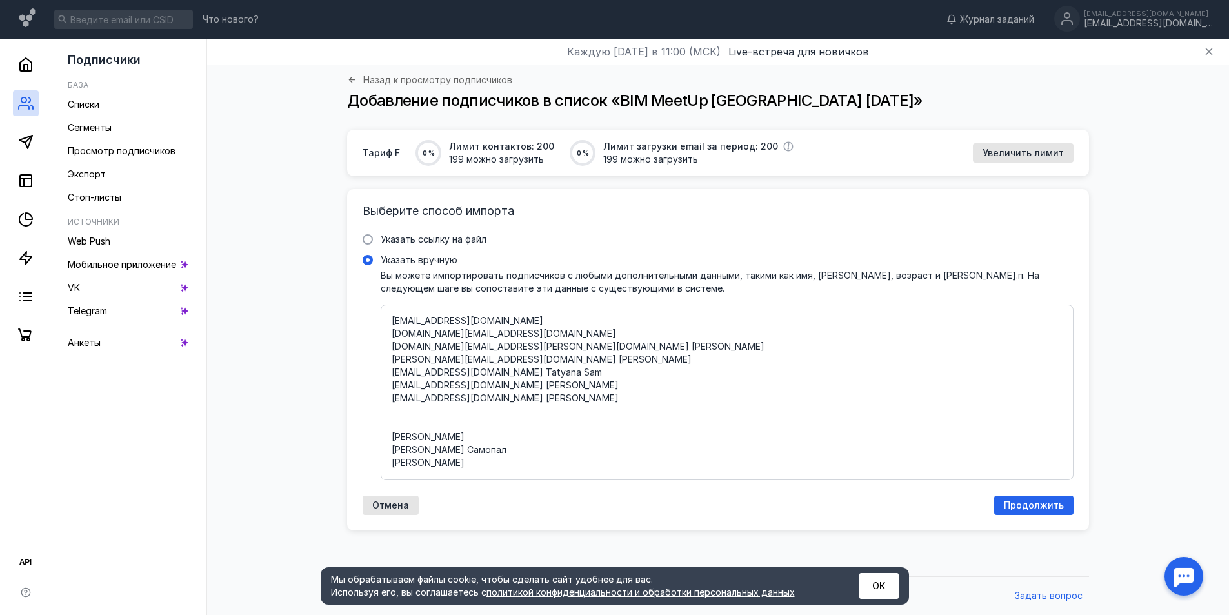
paste textarea "[PERSON_NAME]"
click at [404, 439] on textarea "[EMAIL_ADDRESS][DOMAIN_NAME] [DOMAIN_NAME][EMAIL_ADDRESS][DOMAIN_NAME] [EMAIL_A…" at bounding box center [727, 392] width 671 height 154
drag, startPoint x: 404, startPoint y: 439, endPoint x: 449, endPoint y: 437, distance: 45.2
click at [449, 437] on textarea "[EMAIL_ADDRESS][DOMAIN_NAME] [DOMAIN_NAME][EMAIL_ADDRESS][DOMAIN_NAME] [EMAIL_A…" at bounding box center [727, 392] width 671 height 154
click at [527, 318] on textarea "[EMAIL_ADDRESS][DOMAIN_NAME] [DOMAIN_NAME][EMAIL_ADDRESS][DOMAIN_NAME] [EMAIL_A…" at bounding box center [727, 392] width 671 height 154
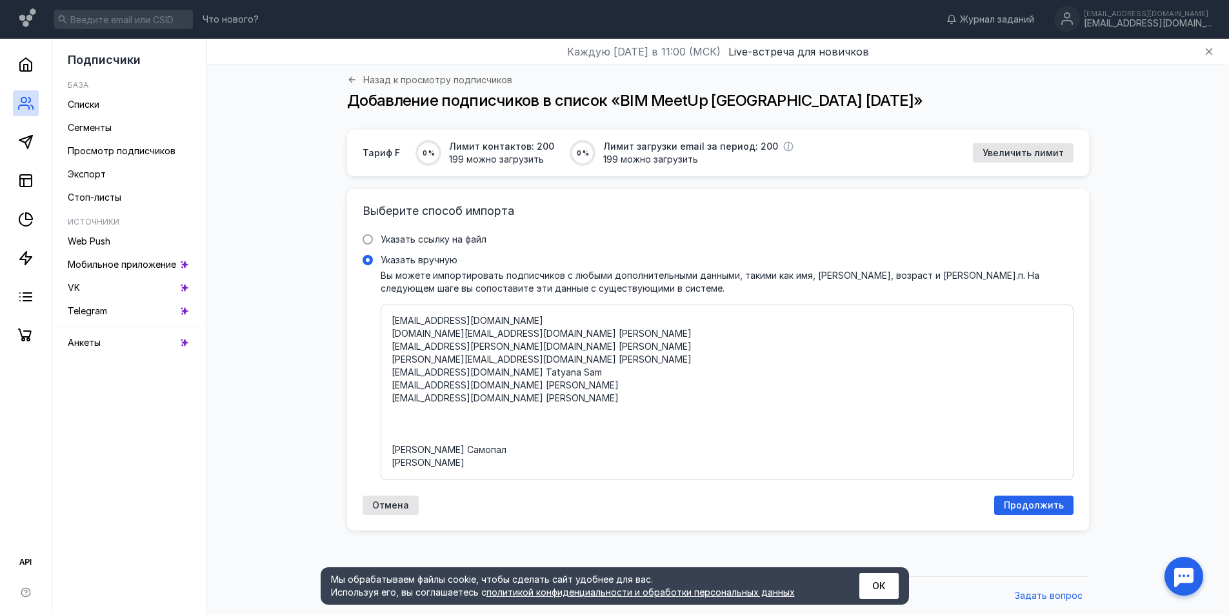
scroll to position [26, 0]
paste textarea "[PERSON_NAME]"
click at [406, 445] on textarea "[EMAIL_ADDRESS][DOMAIN_NAME] [PERSON_NAME][DOMAIN_NAME][EMAIL_ADDRESS][DOMAIN_N…" at bounding box center [727, 392] width 671 height 154
drag, startPoint x: 406, startPoint y: 445, endPoint x: 455, endPoint y: 446, distance: 49.0
click at [455, 446] on textarea "[EMAIL_ADDRESS][DOMAIN_NAME] [PERSON_NAME][DOMAIN_NAME][EMAIL_ADDRESS][DOMAIN_N…" at bounding box center [727, 392] width 671 height 154
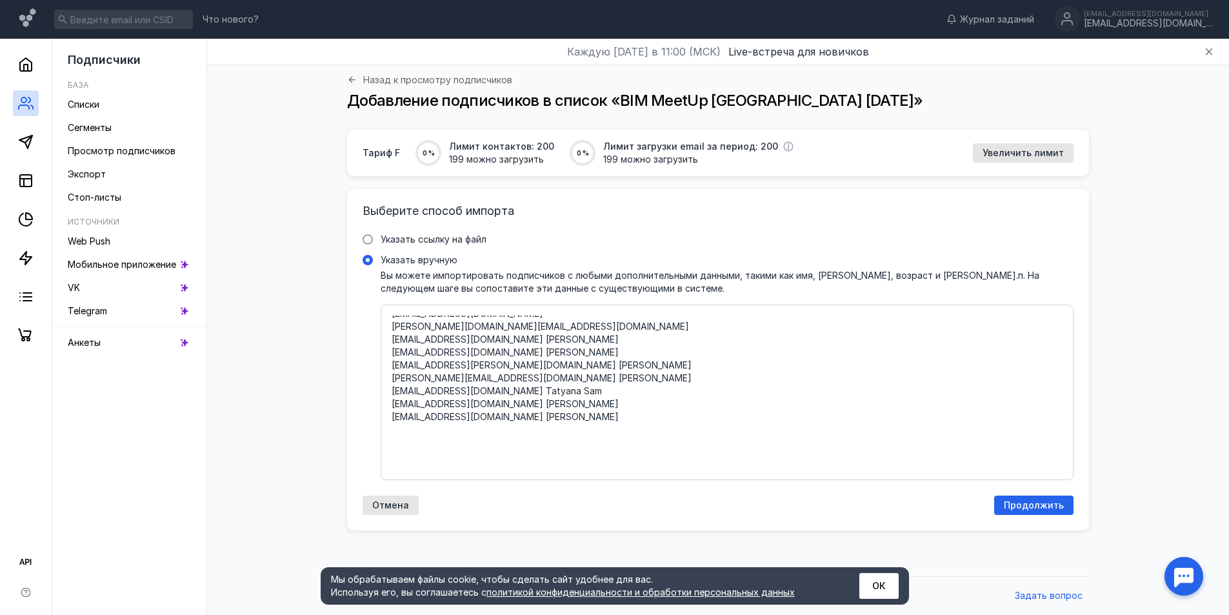
scroll to position [0, 0]
click at [524, 332] on textarea "[EMAIL_ADDRESS][DOMAIN_NAME] [PERSON_NAME][DOMAIN_NAME][EMAIL_ADDRESS][DOMAIN_N…" at bounding box center [727, 392] width 671 height 154
paste textarea "[PERSON_NAME]"
click at [498, 337] on textarea "[EMAIL_ADDRESS][DOMAIN_NAME] [DOMAIN_NAME][EMAIL_ADDRESS] Самопал [EMAIL_ADDRES…" at bounding box center [727, 392] width 671 height 154
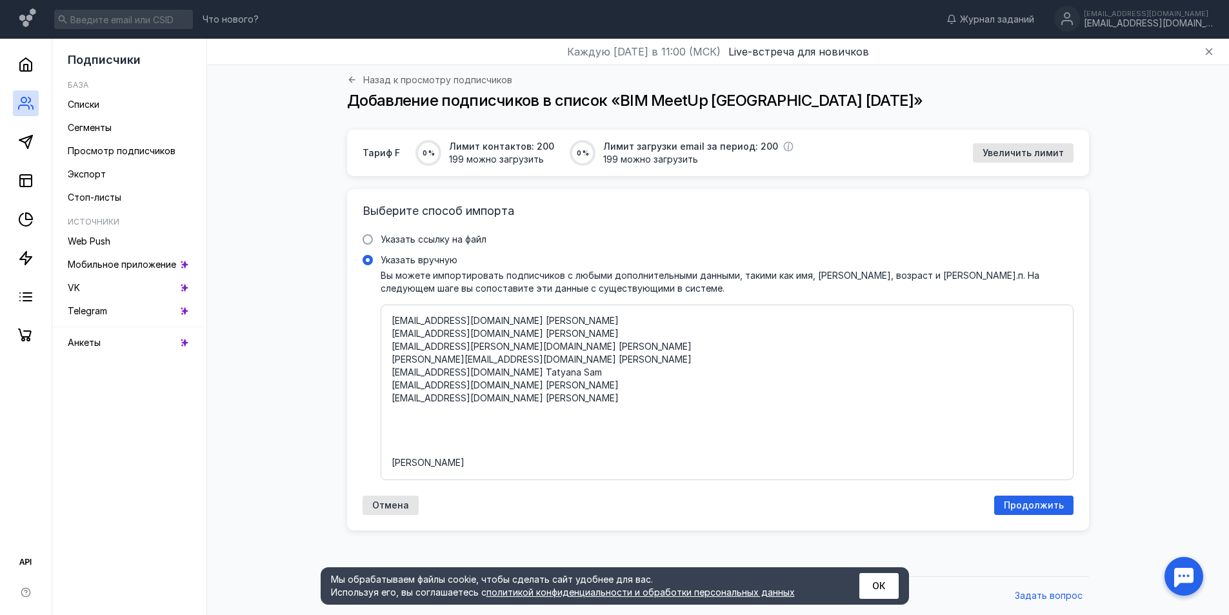
click at [415, 471] on div "[EMAIL_ADDRESS][DOMAIN_NAME] [DOMAIN_NAME][EMAIL_ADDRESS][DOMAIN_NAME] [PERSON_…" at bounding box center [727, 391] width 693 height 175
click at [0, 0] on input "Указать вручную" at bounding box center [0, 0] width 0 height 0
click at [417, 463] on textarea "[EMAIL_ADDRESS][DOMAIN_NAME] [DOMAIN_NAME][EMAIL_ADDRESS][DOMAIN_NAME] [PERSON_…" at bounding box center [727, 392] width 671 height 154
drag, startPoint x: 417, startPoint y: 463, endPoint x: 538, endPoint y: 464, distance: 121.3
click at [538, 464] on textarea "[EMAIL_ADDRESS][DOMAIN_NAME] [DOMAIN_NAME][EMAIL_ADDRESS][DOMAIN_NAME] [PERSON_…" at bounding box center [727, 392] width 671 height 154
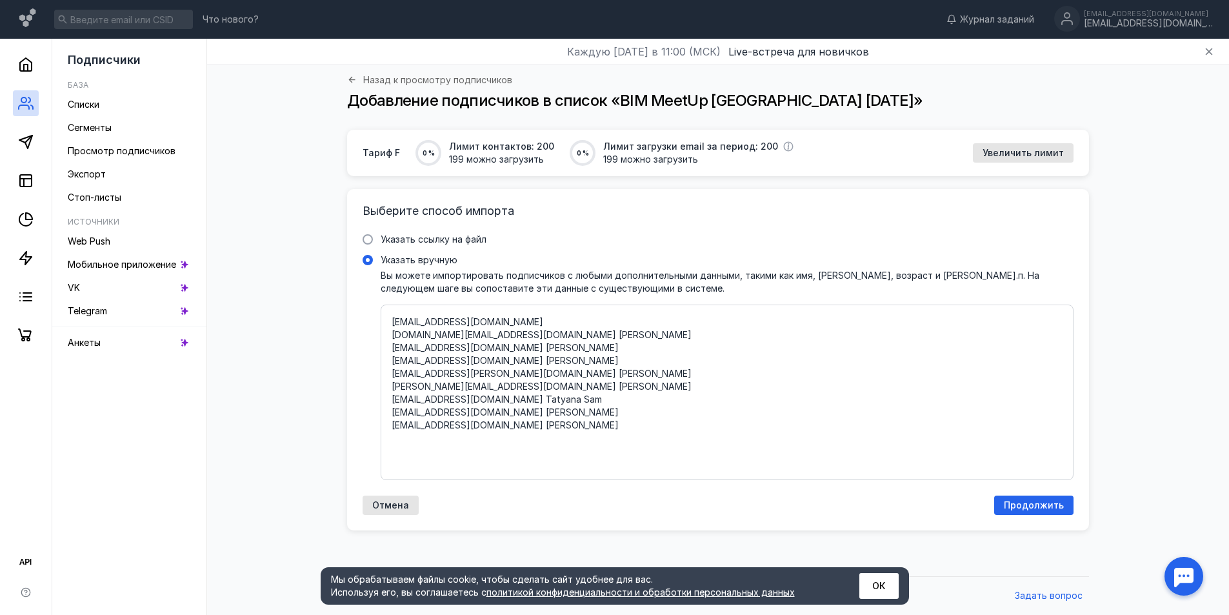
scroll to position [0, 0]
click at [465, 322] on textarea "[EMAIL_ADDRESS][DOMAIN_NAME] [DOMAIN_NAME][EMAIL_ADDRESS][DOMAIN_NAME] [PERSON_…" at bounding box center [727, 392] width 671 height 154
paste textarea "[PERSON_NAME]"
click at [442, 241] on span "Указать ссылку на файл" at bounding box center [434, 239] width 106 height 11
click at [0, 0] on input "Указать ссылку на файл" at bounding box center [0, 0] width 0 height 0
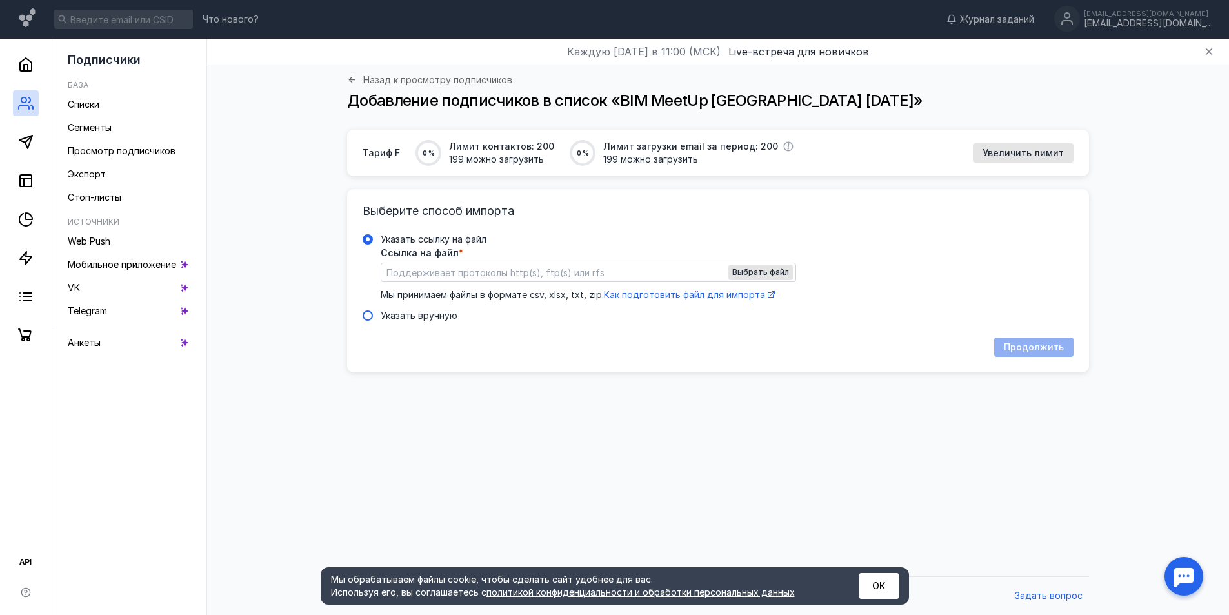
click at [397, 321] on div "Указать вручную" at bounding box center [419, 315] width 77 height 13
click at [0, 0] on input "Указать вручную" at bounding box center [0, 0] width 0 height 0
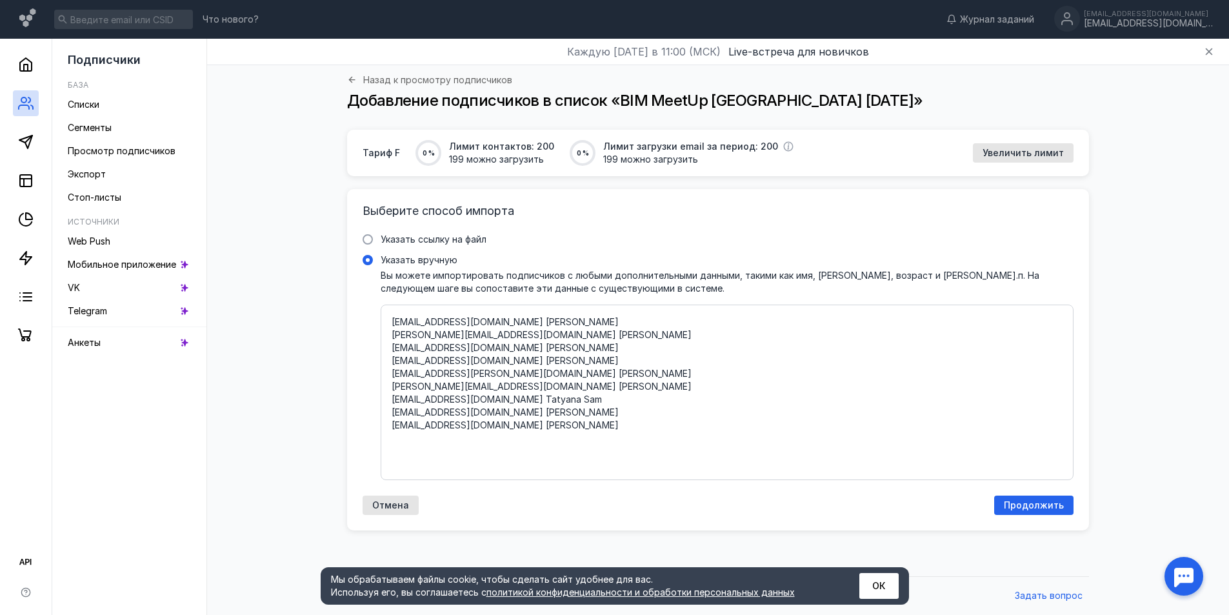
drag, startPoint x: 628, startPoint y: 429, endPoint x: 380, endPoint y: 323, distance: 269.6
click at [370, 307] on label "Указать вручную Вы можете импортировать подписчиков с любыми дополнительными да…" at bounding box center [718, 367] width 711 height 226
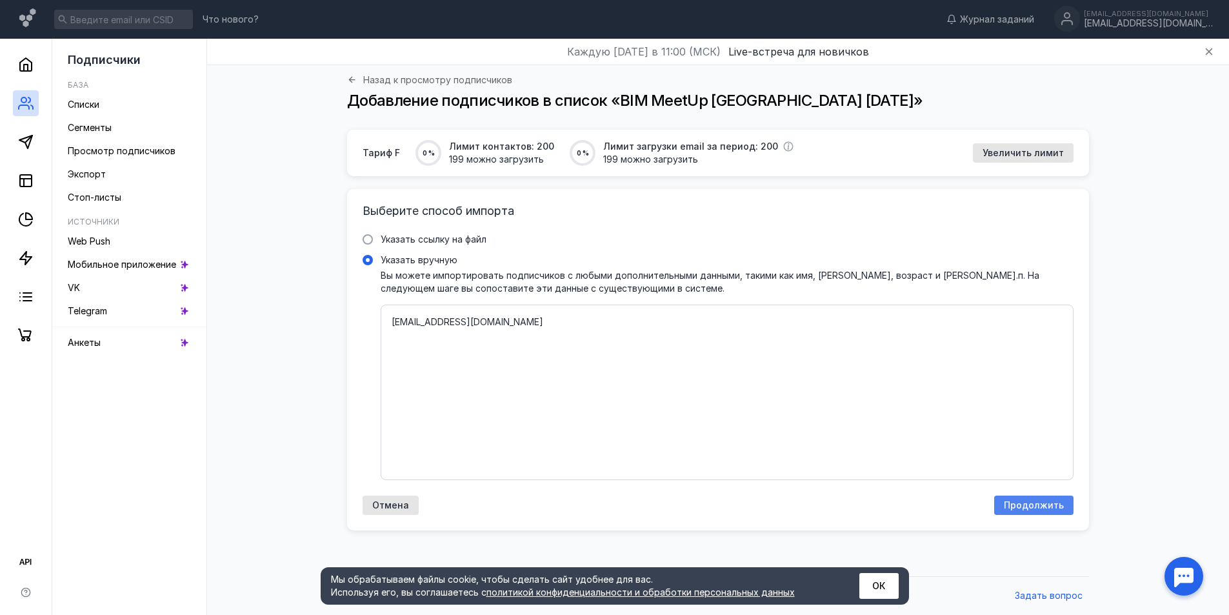
type textarea "[EMAIL_ADDRESS][DOMAIN_NAME]"
click at [1014, 506] on span "Продолжить" at bounding box center [1034, 505] width 60 height 11
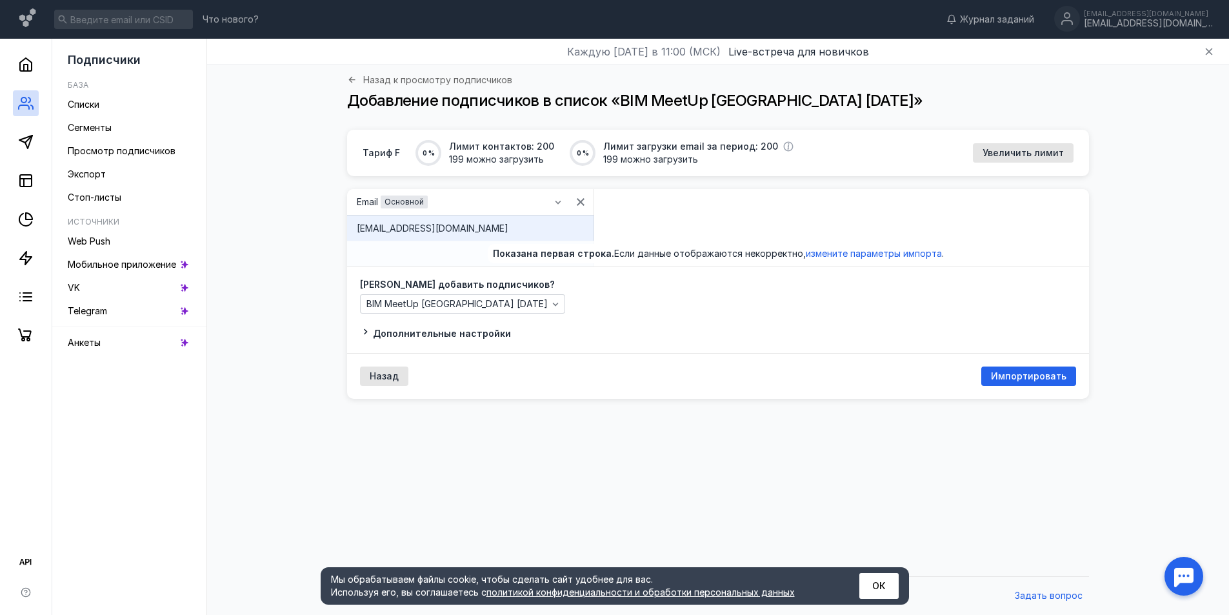
click at [414, 334] on span "Дополнительные настройки" at bounding box center [442, 333] width 138 height 11
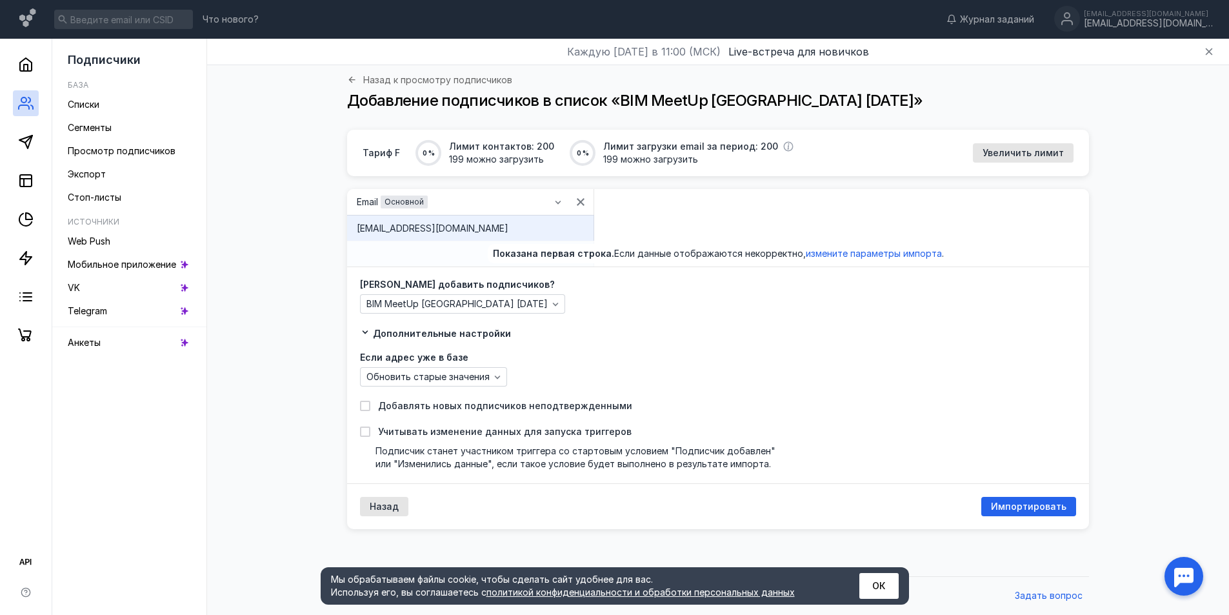
click at [414, 335] on span "Дополнительные настройки" at bounding box center [442, 333] width 138 height 11
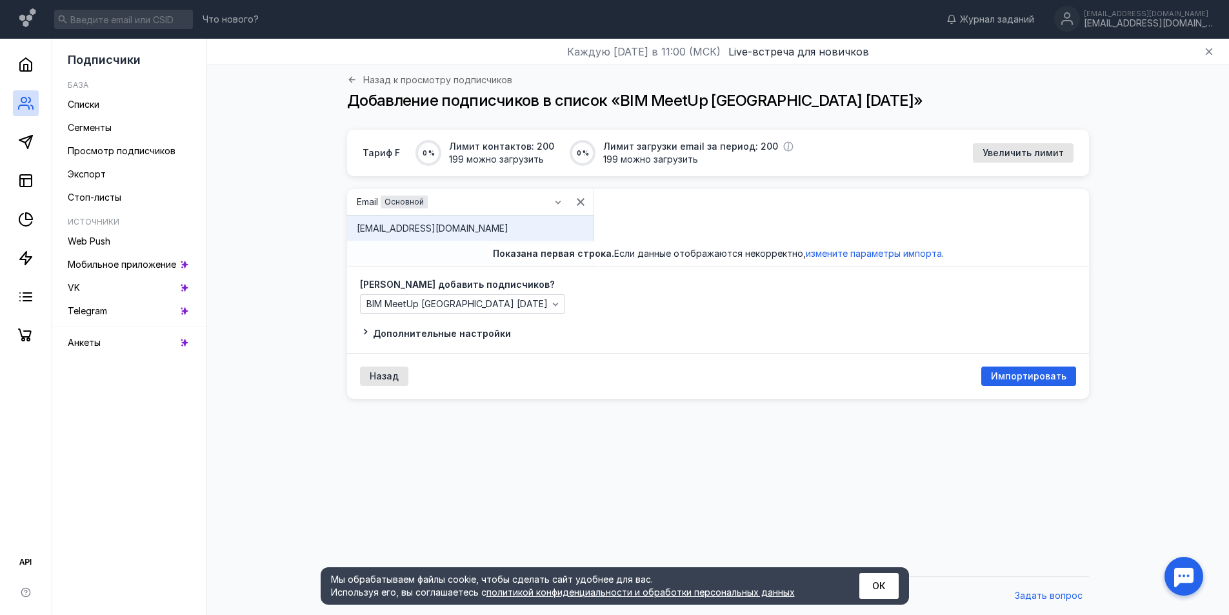
click at [548, 254] on span "Показана первая строка." at bounding box center [553, 253] width 121 height 11
drag, startPoint x: 548, startPoint y: 254, endPoint x: 562, endPoint y: 259, distance: 14.5
click at [570, 259] on span "Показана первая строка. Если данные отображаются некорректно, измените параметр…" at bounding box center [718, 253] width 461 height 19
click at [377, 378] on span "Назад" at bounding box center [384, 376] width 29 height 11
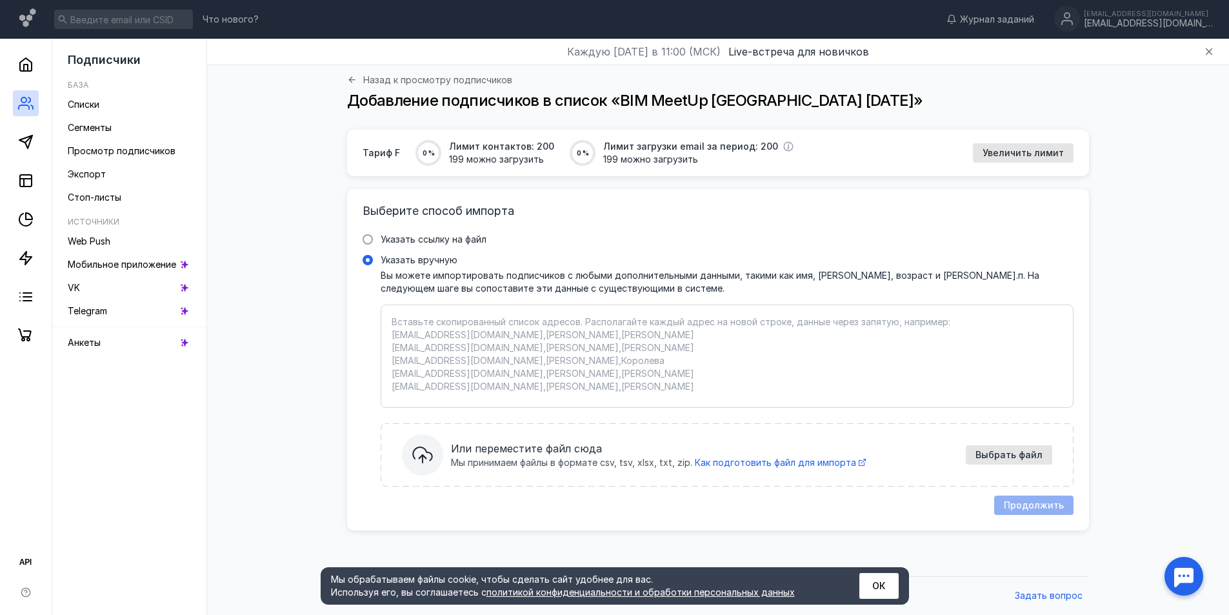
click at [488, 326] on textarea "Указать вручную Вы можете импортировать подписчиков с любыми дополнительными да…" at bounding box center [727, 355] width 671 height 81
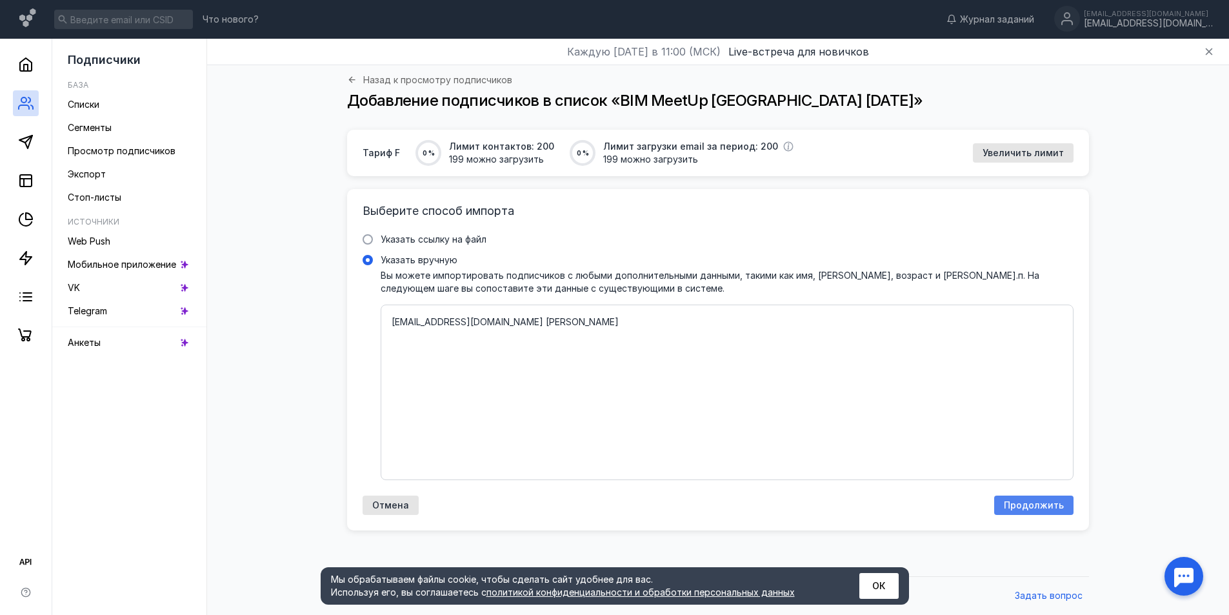
type textarea "[EMAIL_ADDRESS][DOMAIN_NAME] [PERSON_NAME]"
click at [1037, 503] on span "Продолжить" at bounding box center [1034, 505] width 60 height 11
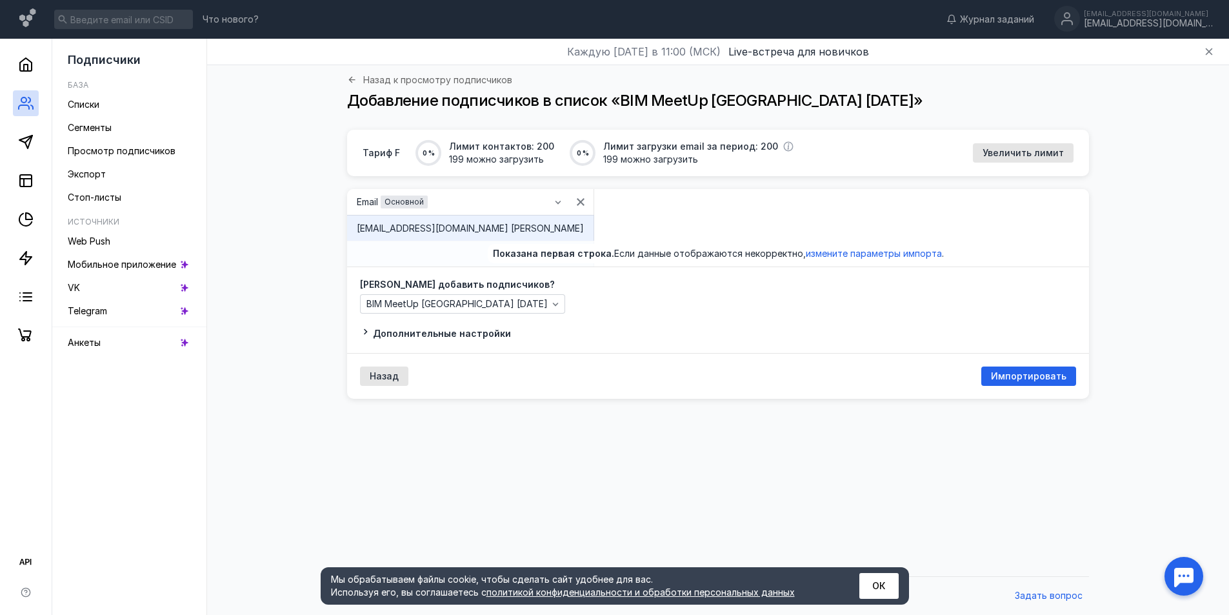
click at [384, 333] on span "Дополнительные настройки" at bounding box center [442, 333] width 138 height 11
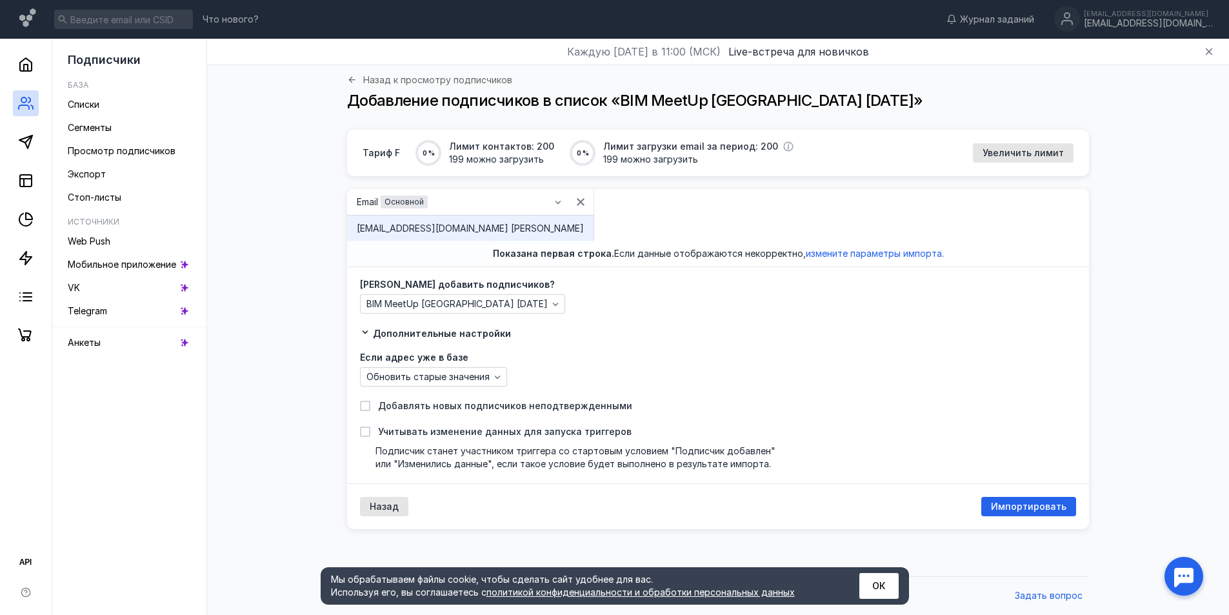
click at [384, 333] on span "Дополнительные настройки" at bounding box center [442, 333] width 138 height 11
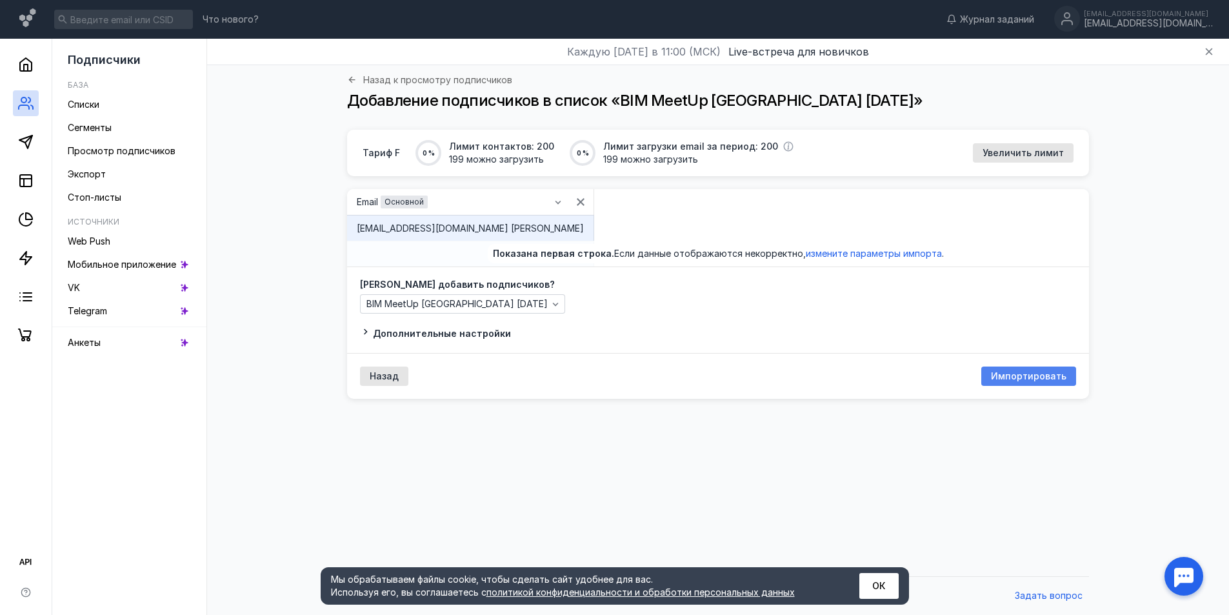
click at [1000, 374] on span "Импортировать" at bounding box center [1028, 376] width 75 height 11
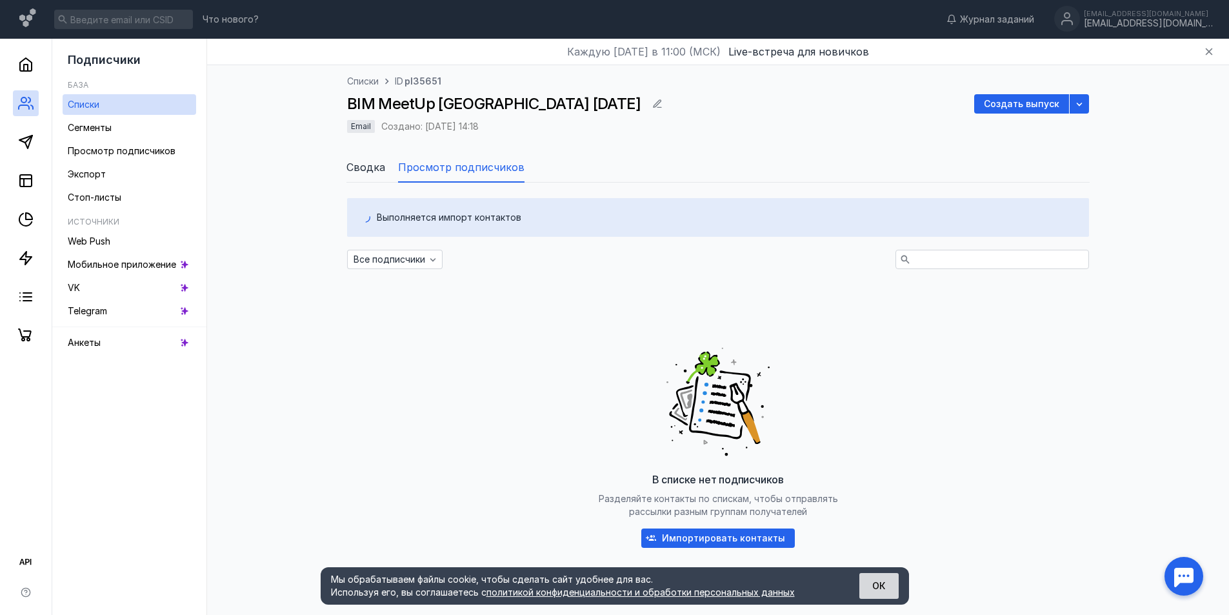
click at [874, 583] on button "ОК" at bounding box center [878, 586] width 39 height 26
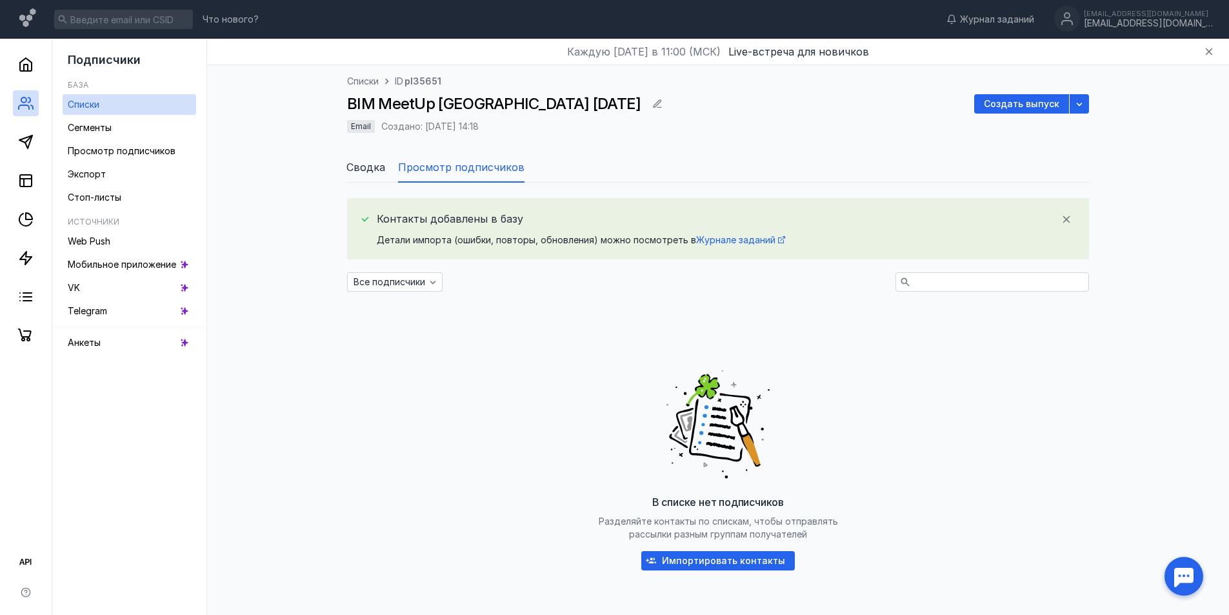
click at [477, 239] on div "Детали импорта (ошибки, повторы, обновления) можно посмотреть в Журнале заданий" at bounding box center [726, 240] width 699 height 13
drag, startPoint x: 477, startPoint y: 239, endPoint x: 552, endPoint y: 244, distance: 74.4
click at [552, 244] on div "Детали импорта (ошибки, повторы, обновления) можно посмотреть в Журнале заданий" at bounding box center [726, 240] width 699 height 13
click at [446, 169] on span "Просмотр подписчиков" at bounding box center [461, 166] width 126 height 15
click at [364, 169] on span "Сводка" at bounding box center [365, 166] width 39 height 15
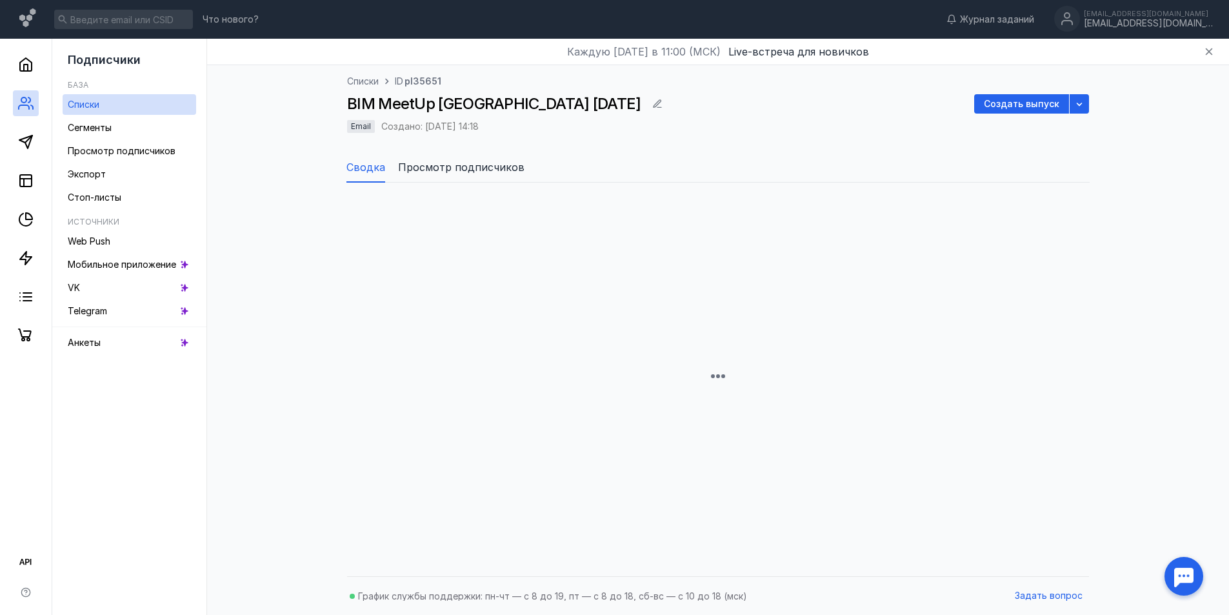
click at [448, 169] on span "Просмотр подписчиков" at bounding box center [461, 166] width 126 height 15
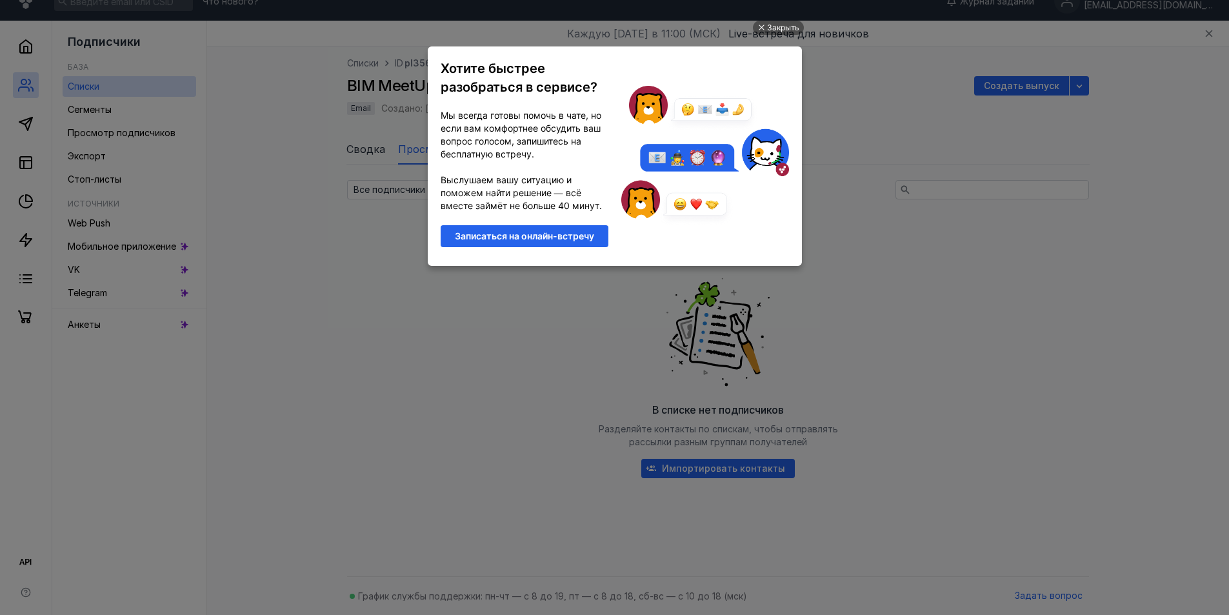
click at [881, 56] on ul "Закрыть Хотите быстрее разобраться в сервисе? Мы всегда готовы помочь в чате, н…" at bounding box center [614, 308] width 1229 height 615
